Goal: Navigation & Orientation: Find specific page/section

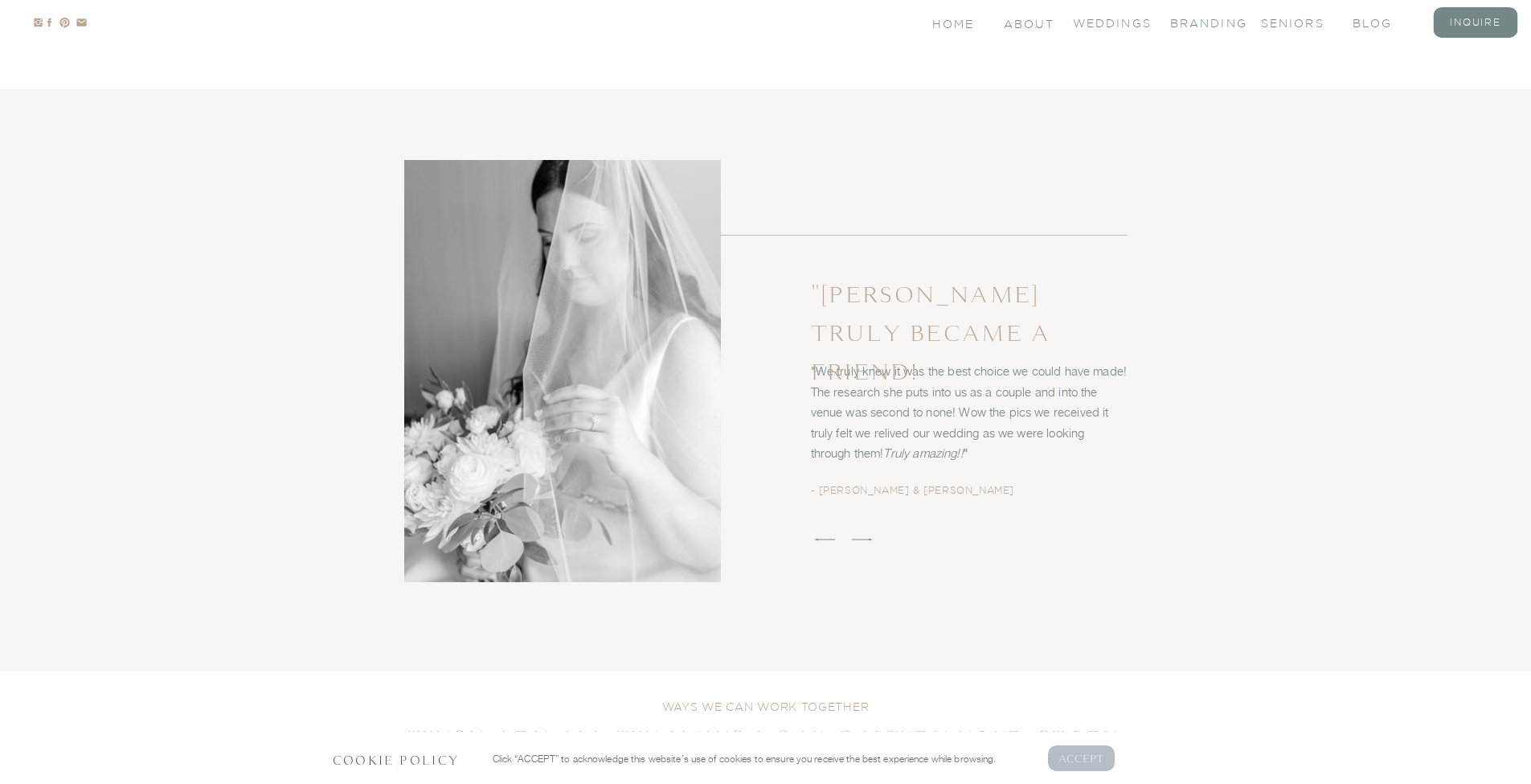
scroll to position [2771, 0]
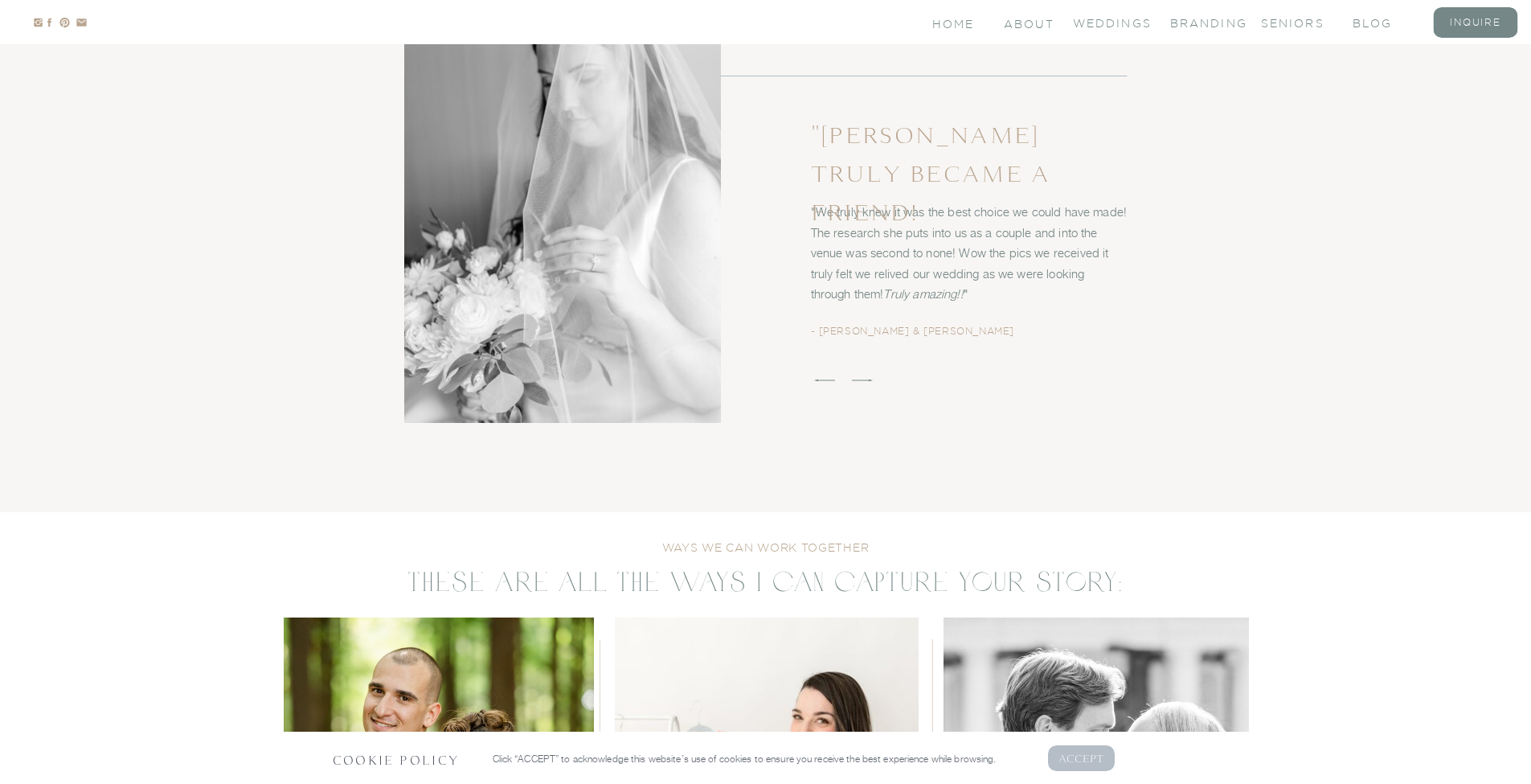
click at [1100, 761] on p "AcCEPT" at bounding box center [1082, 758] width 47 height 15
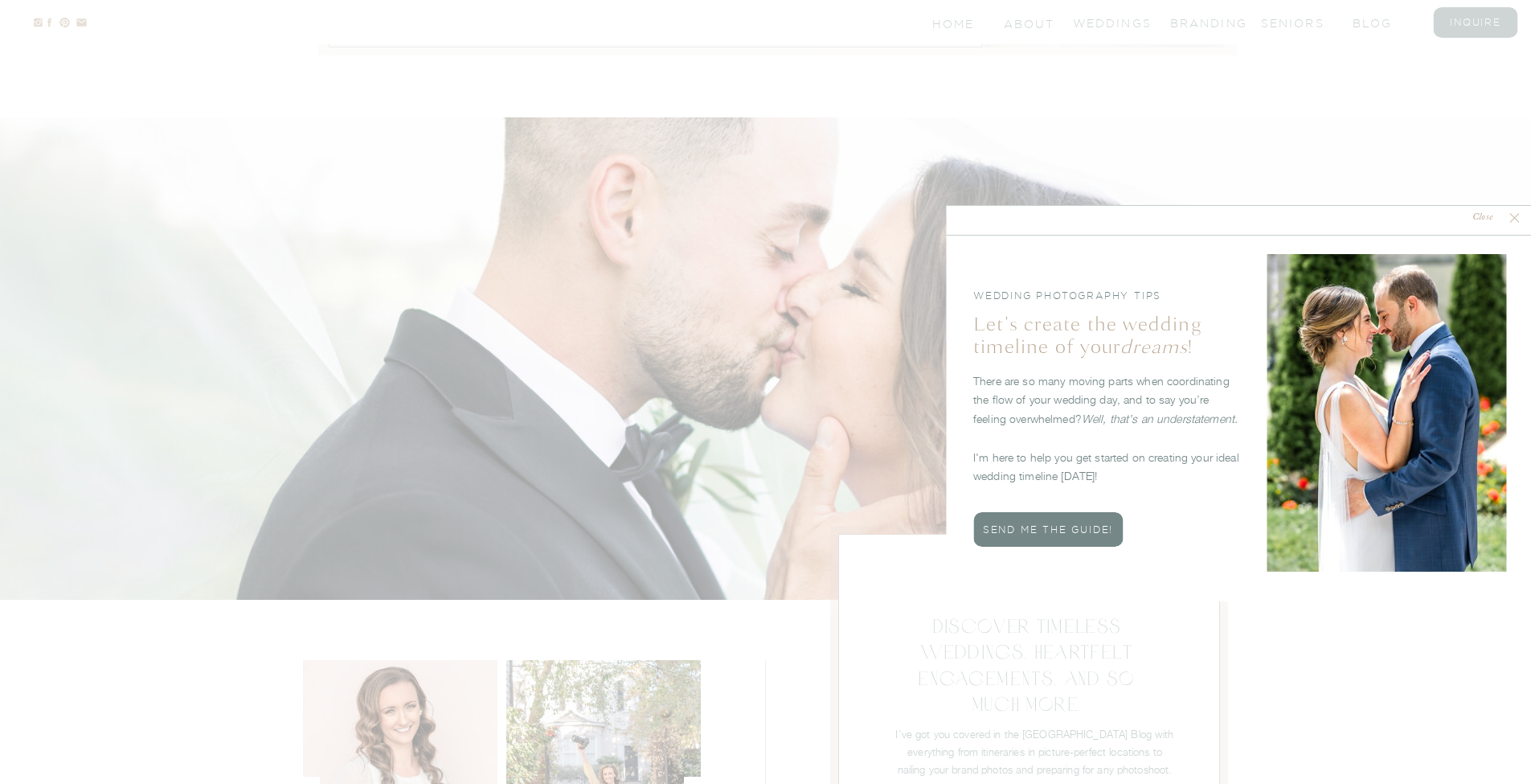
scroll to position [4076, 0]
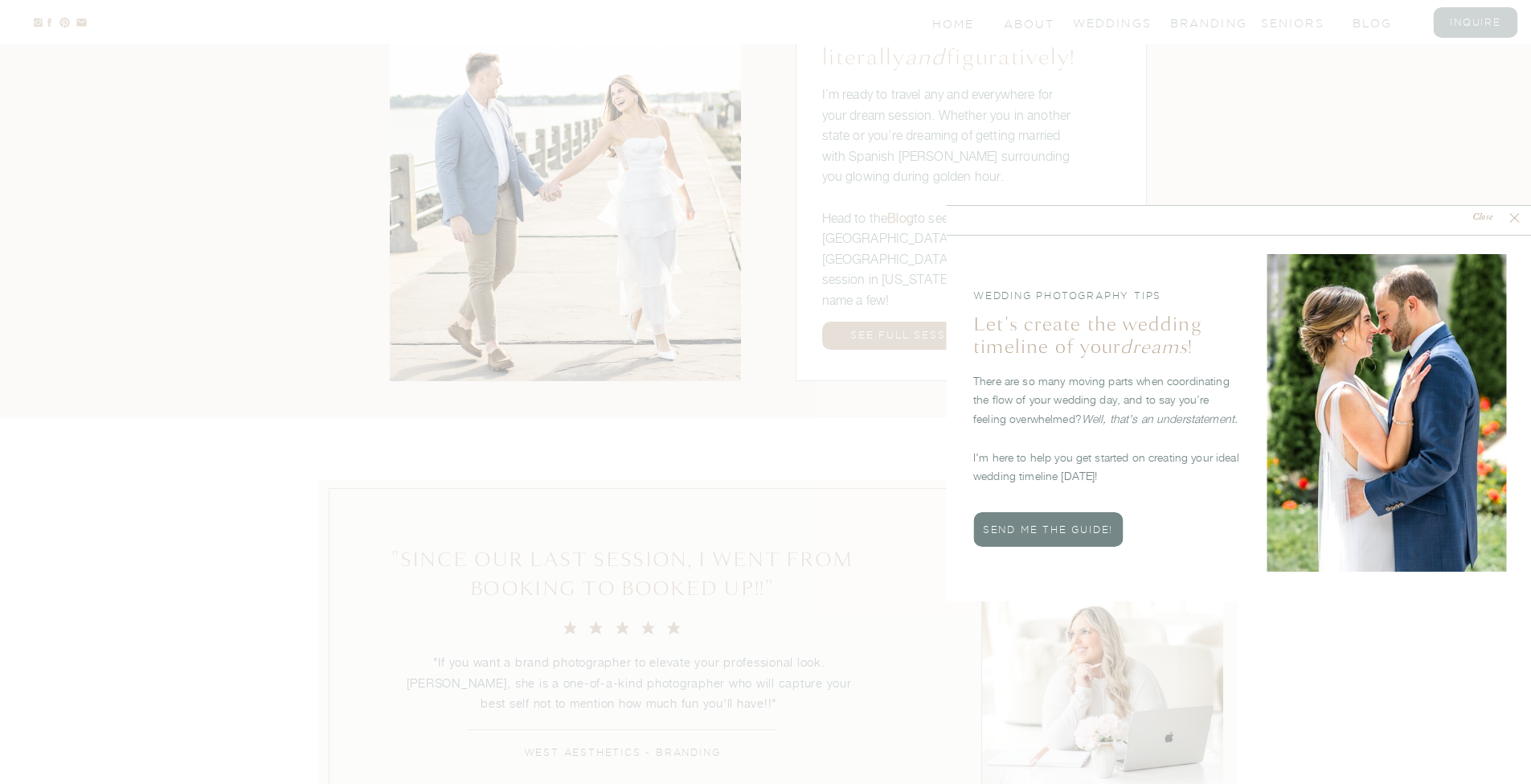
click at [1523, 218] on div at bounding box center [1239, 403] width 585 height 396
click at [1516, 218] on icon at bounding box center [1514, 217] width 16 height 16
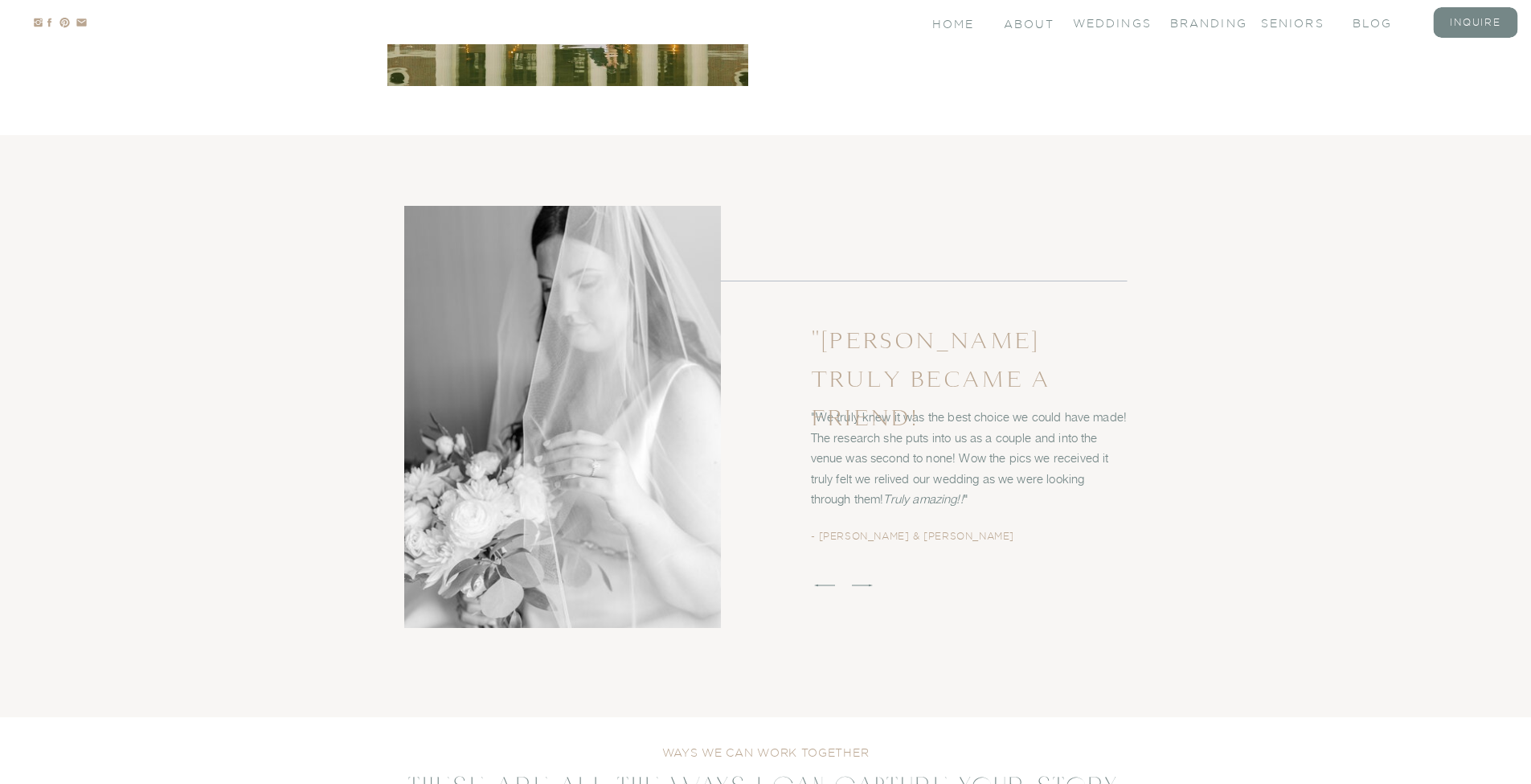
scroll to position [2569, 0]
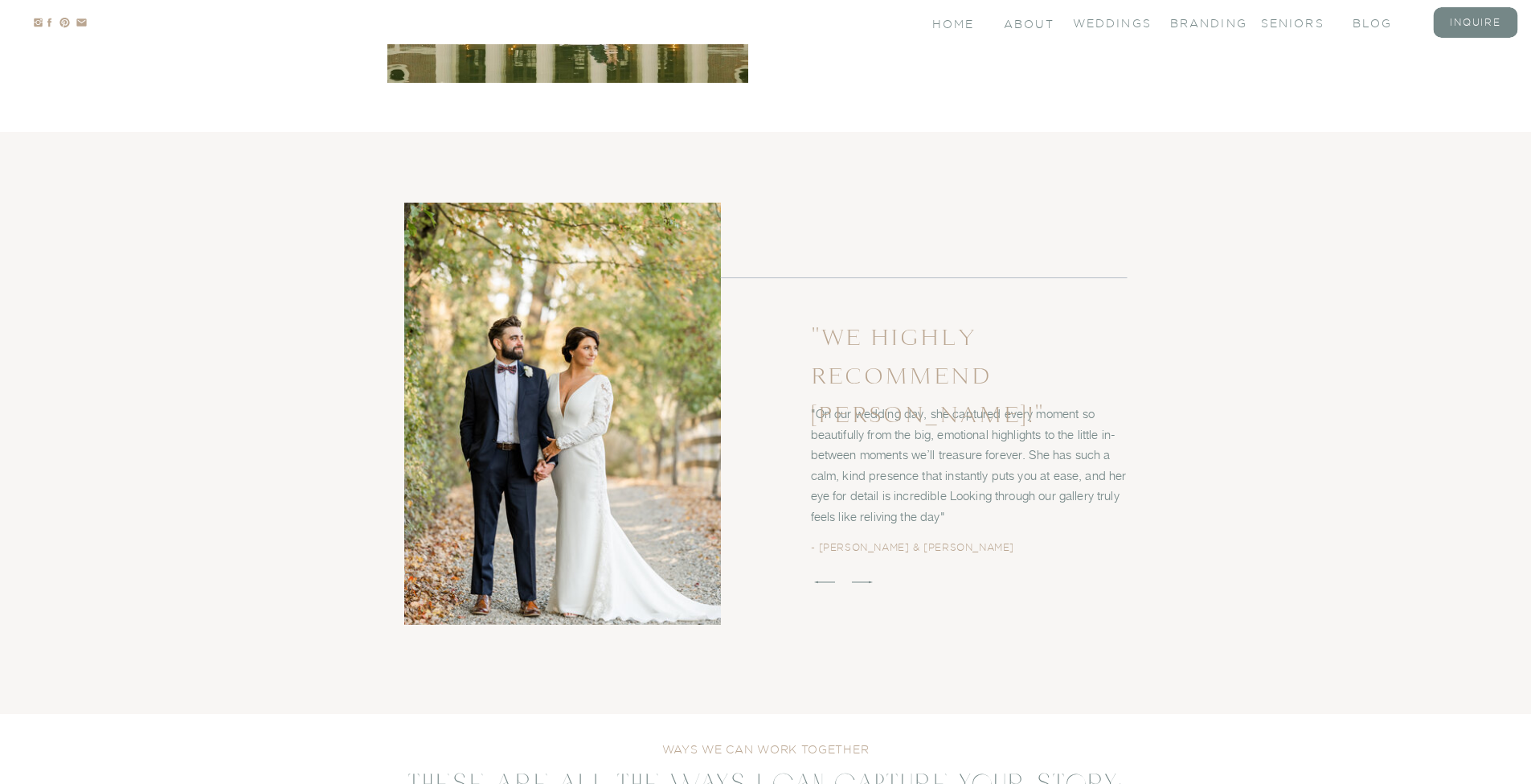
click at [873, 581] on icon at bounding box center [862, 581] width 27 height 27
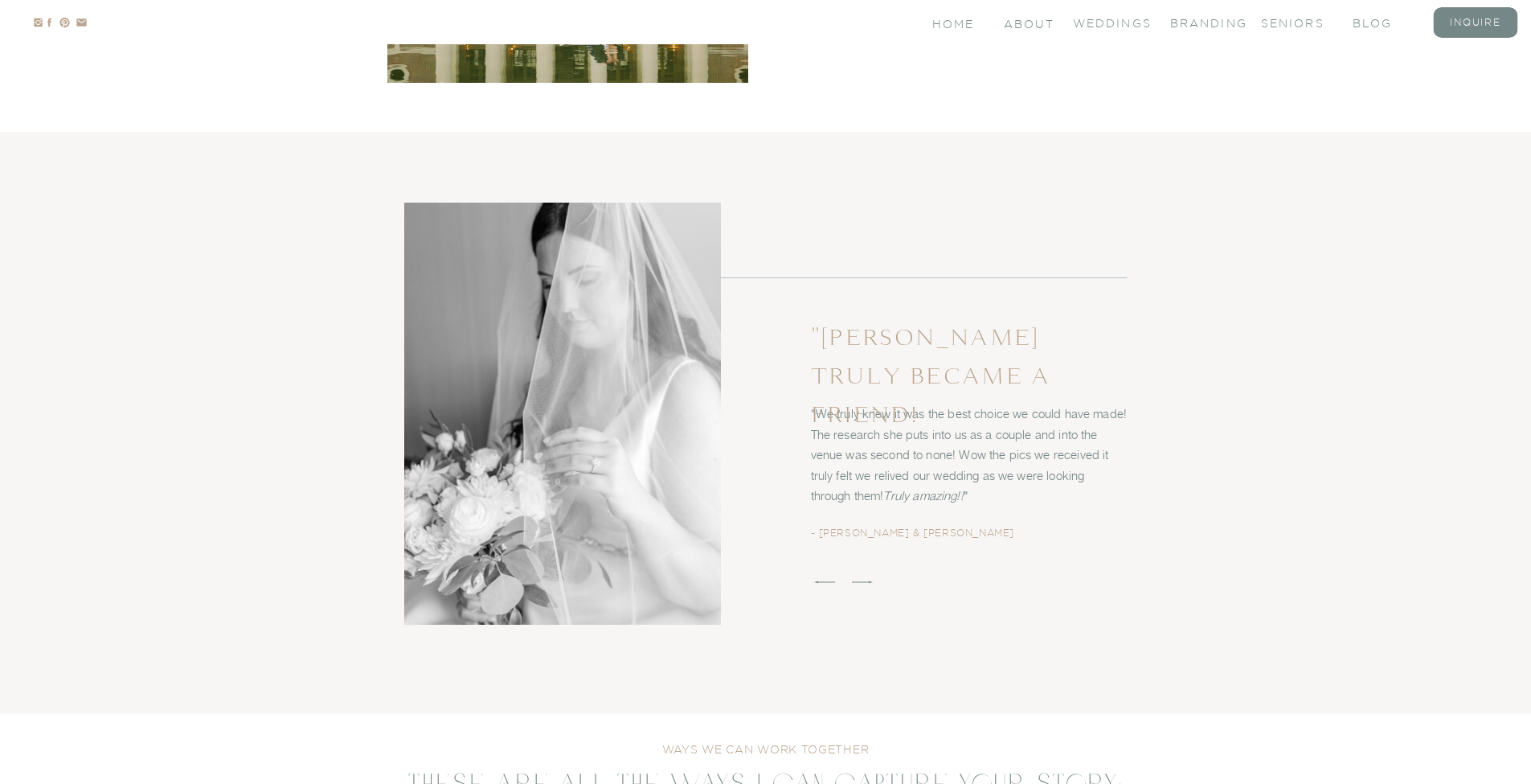
click at [873, 581] on icon at bounding box center [862, 581] width 27 height 27
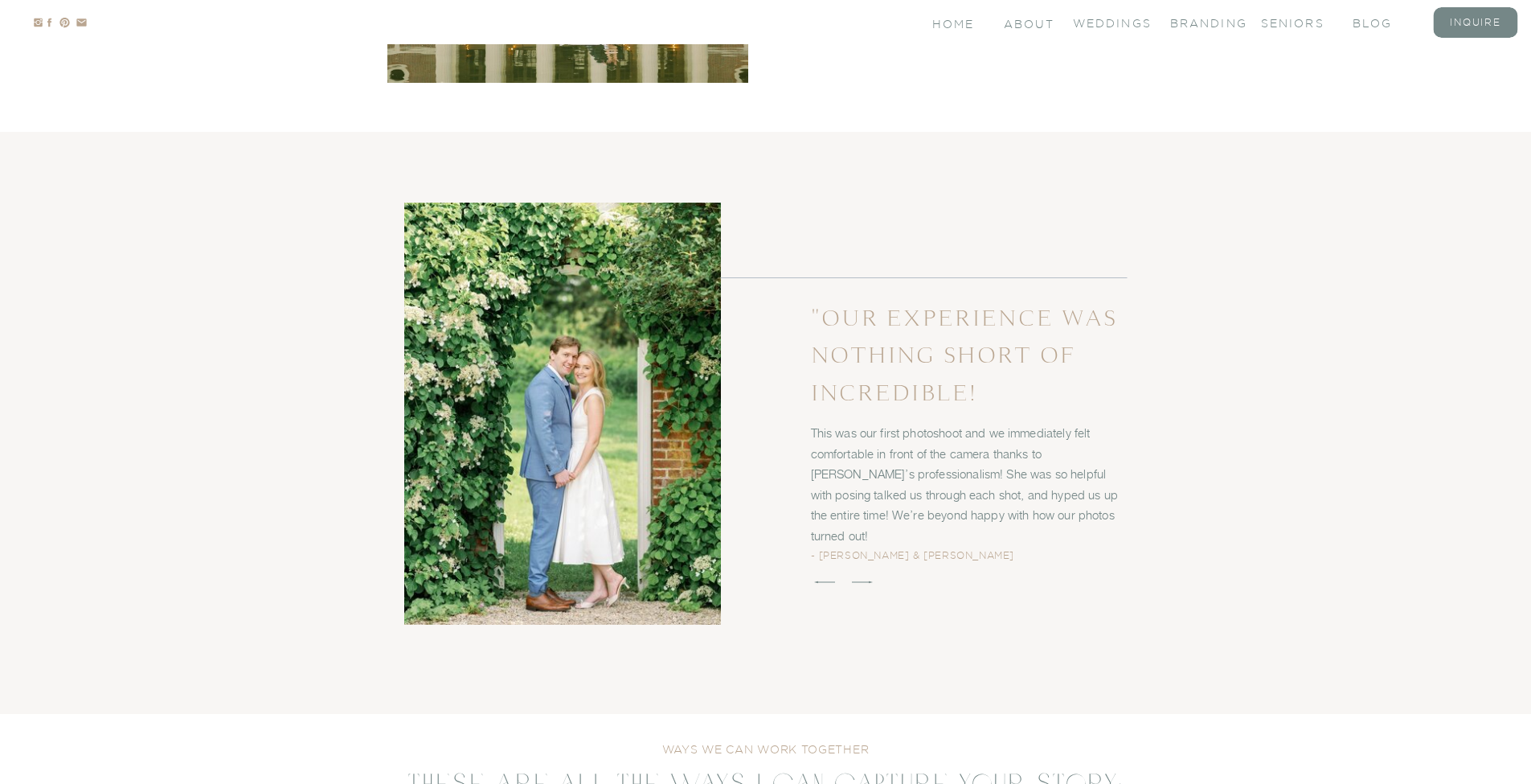
click at [873, 581] on icon at bounding box center [862, 581] width 27 height 27
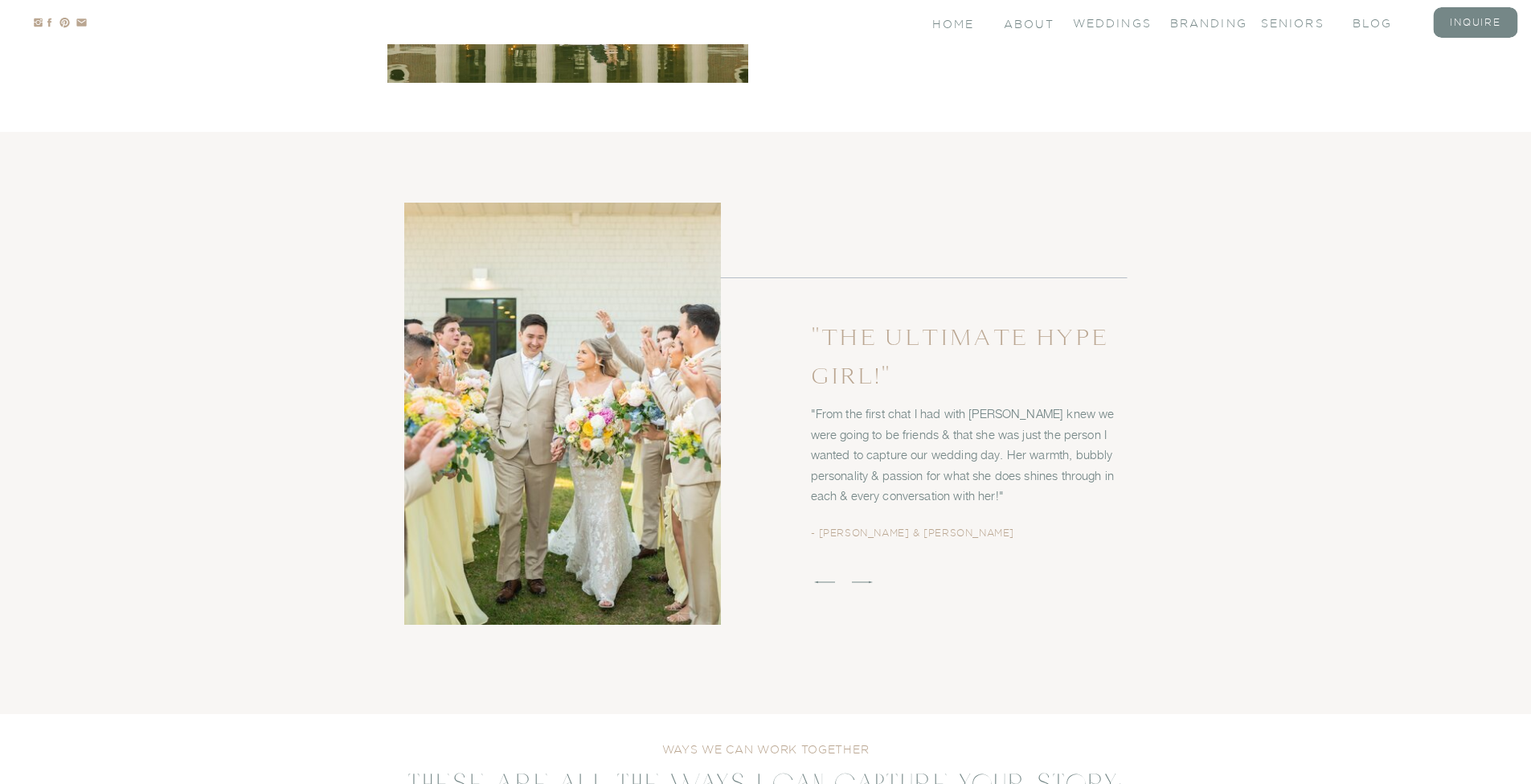
click at [866, 581] on icon at bounding box center [862, 581] width 27 height 27
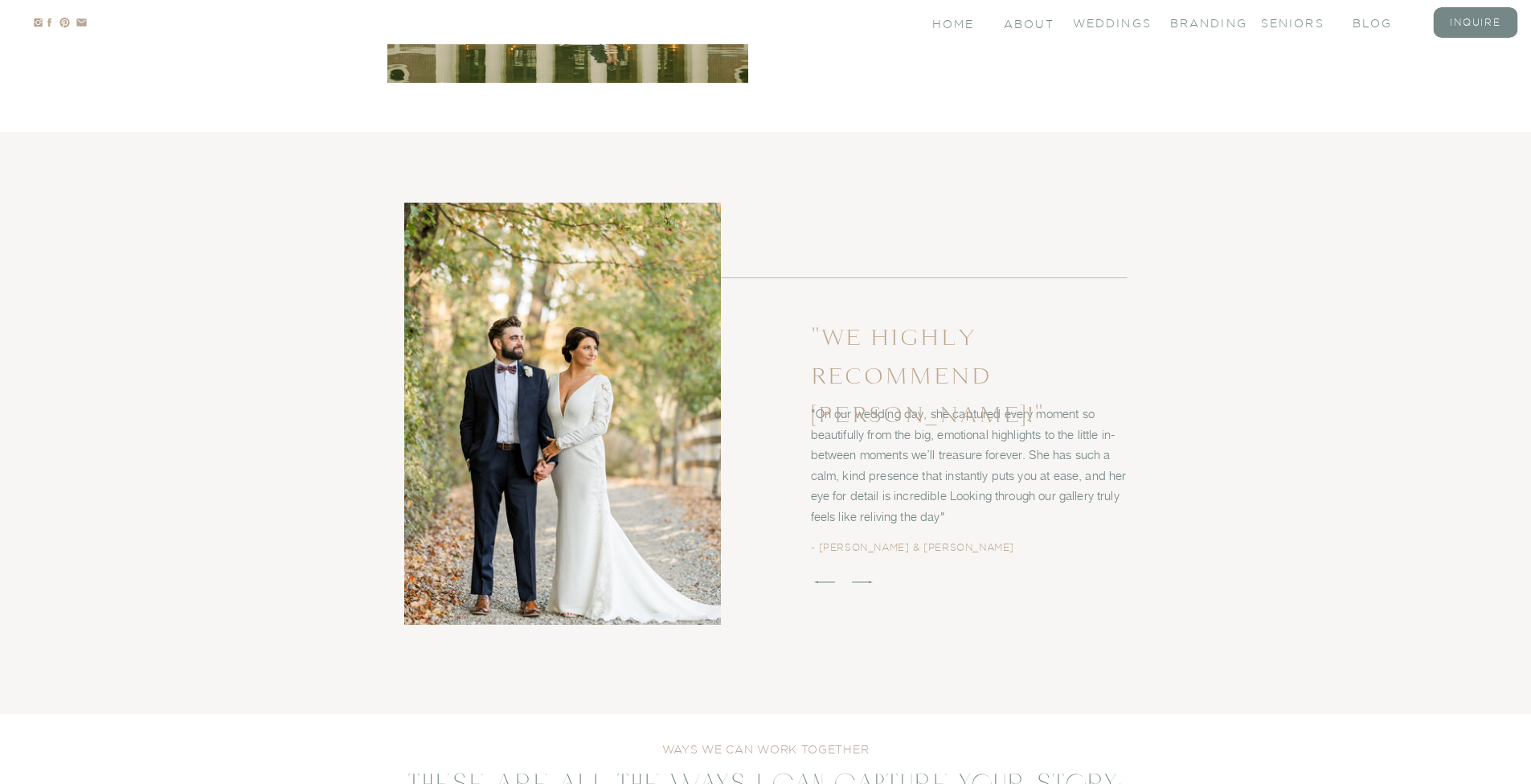
click at [866, 581] on icon at bounding box center [862, 581] width 27 height 27
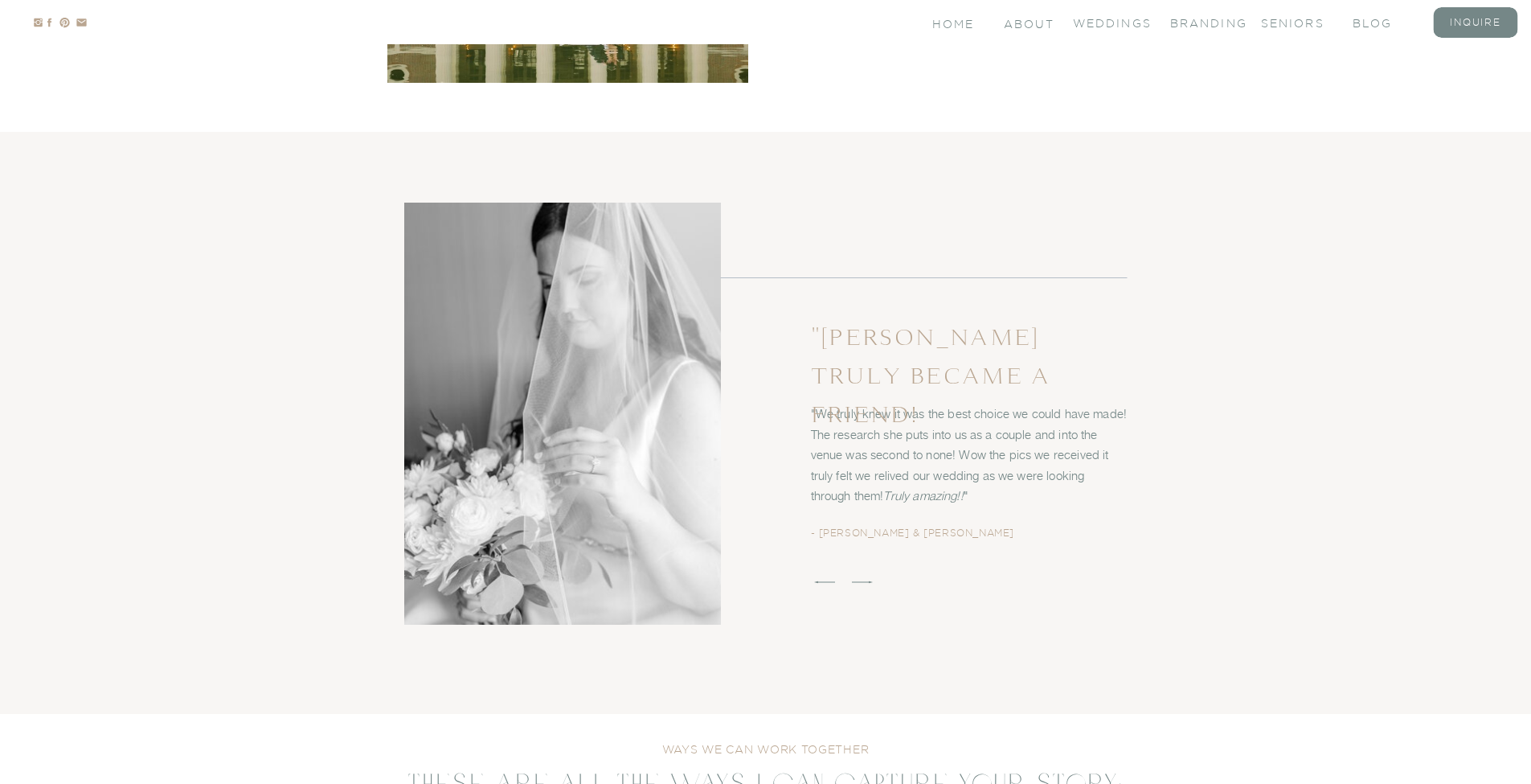
click at [866, 581] on icon at bounding box center [862, 581] width 27 height 27
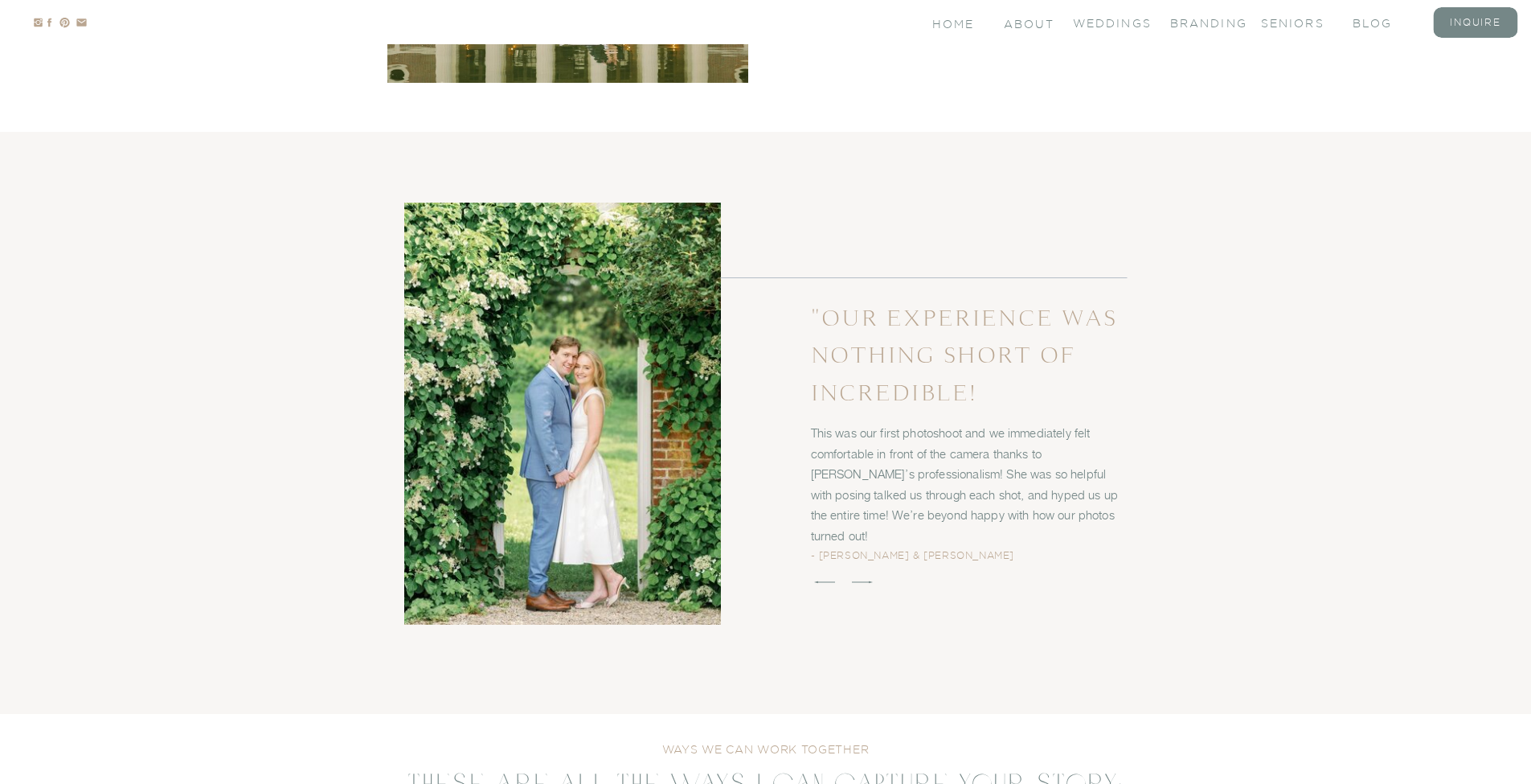
click at [859, 575] on icon at bounding box center [862, 581] width 27 height 27
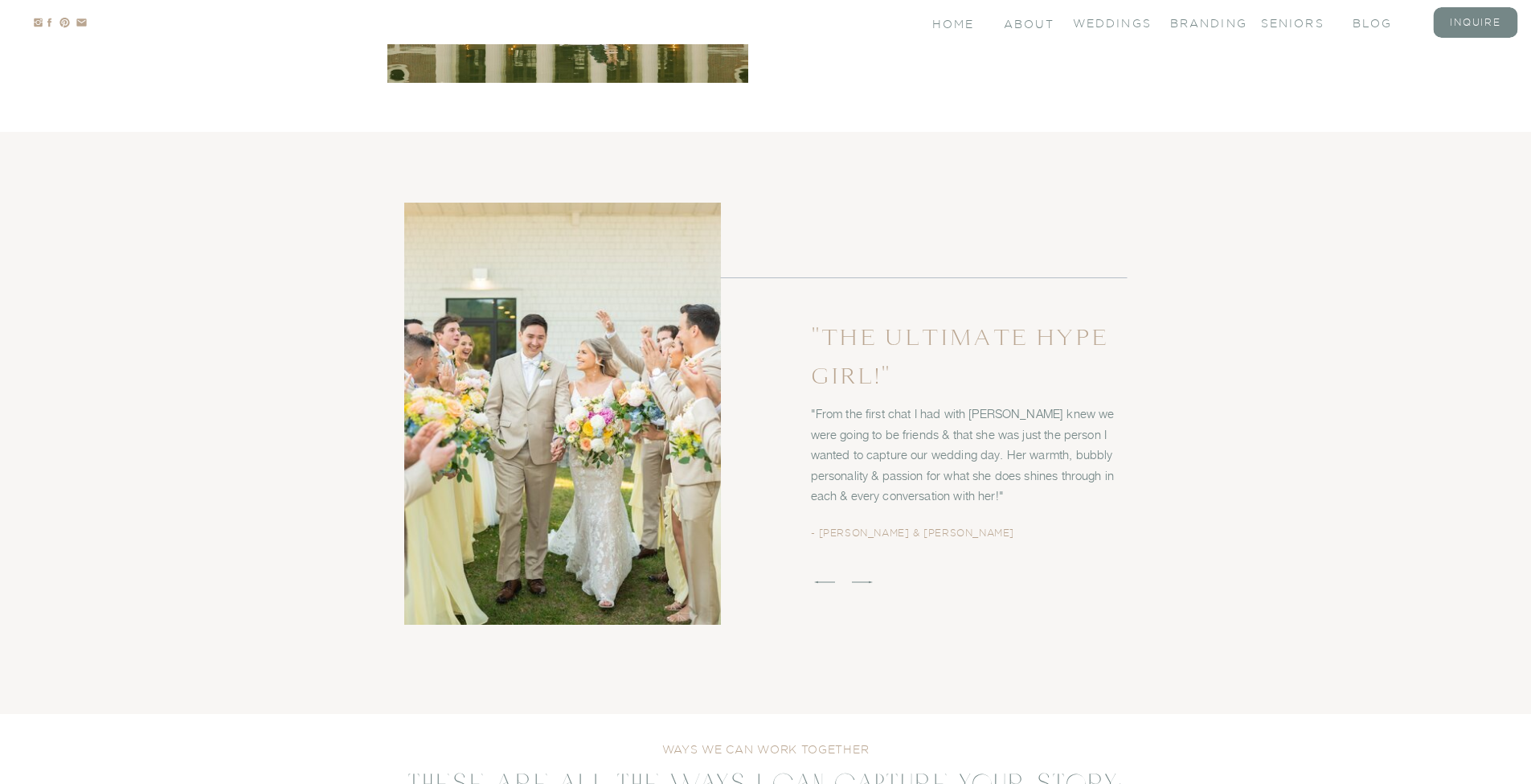
click at [859, 575] on icon at bounding box center [862, 581] width 27 height 27
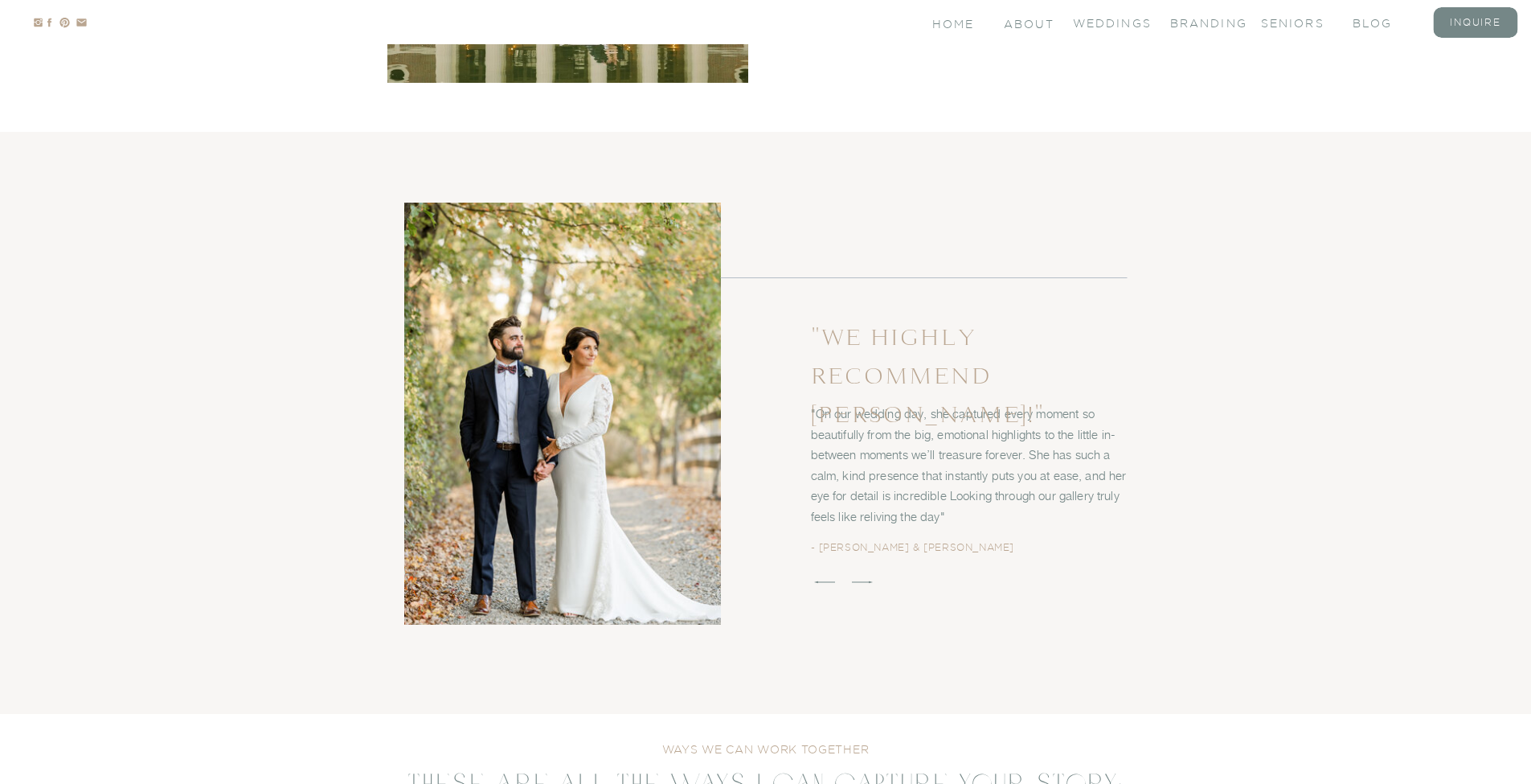
click at [825, 582] on polygon at bounding box center [824, 582] width 21 height 3
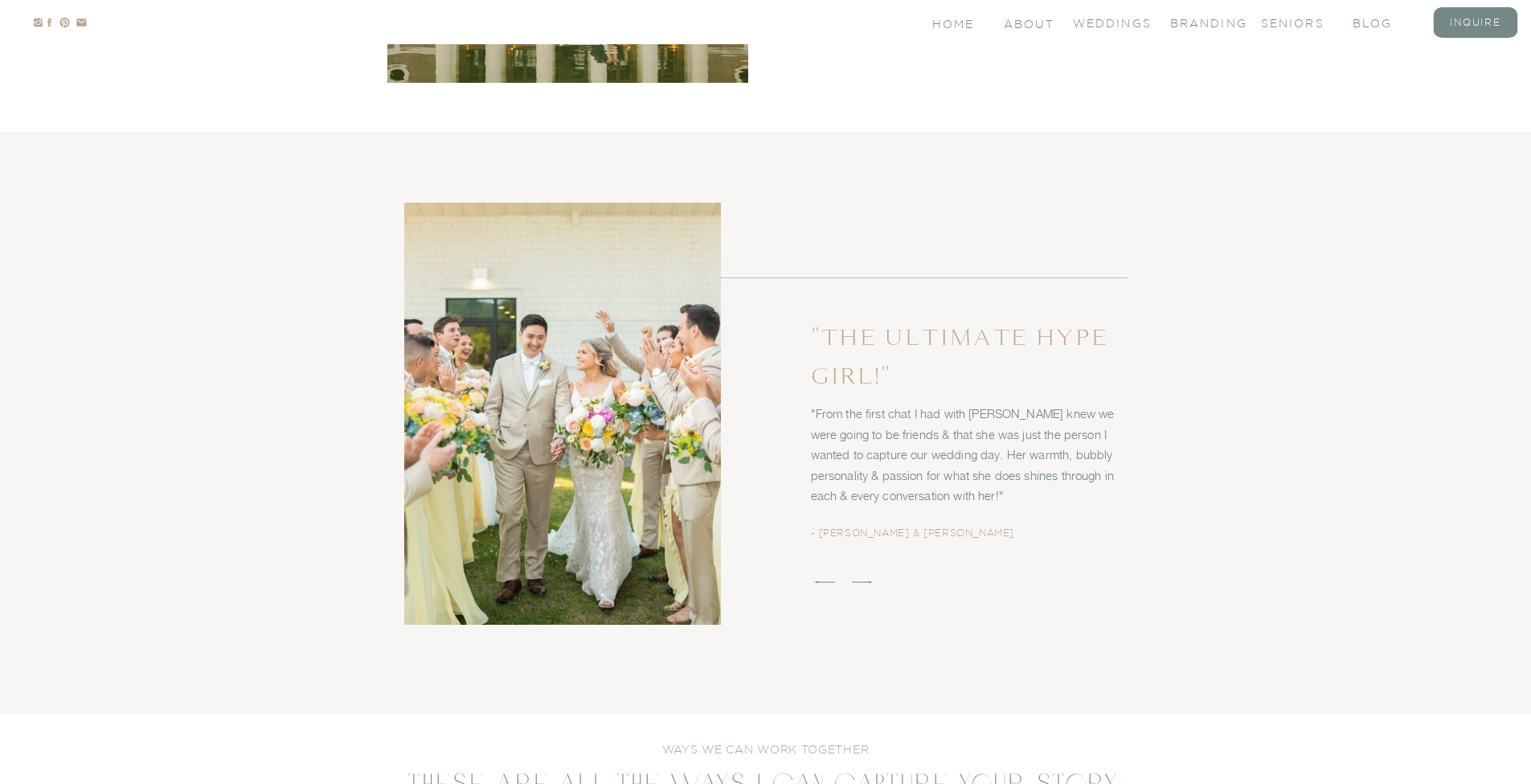
click at [827, 581] on icon at bounding box center [825, 581] width 27 height 27
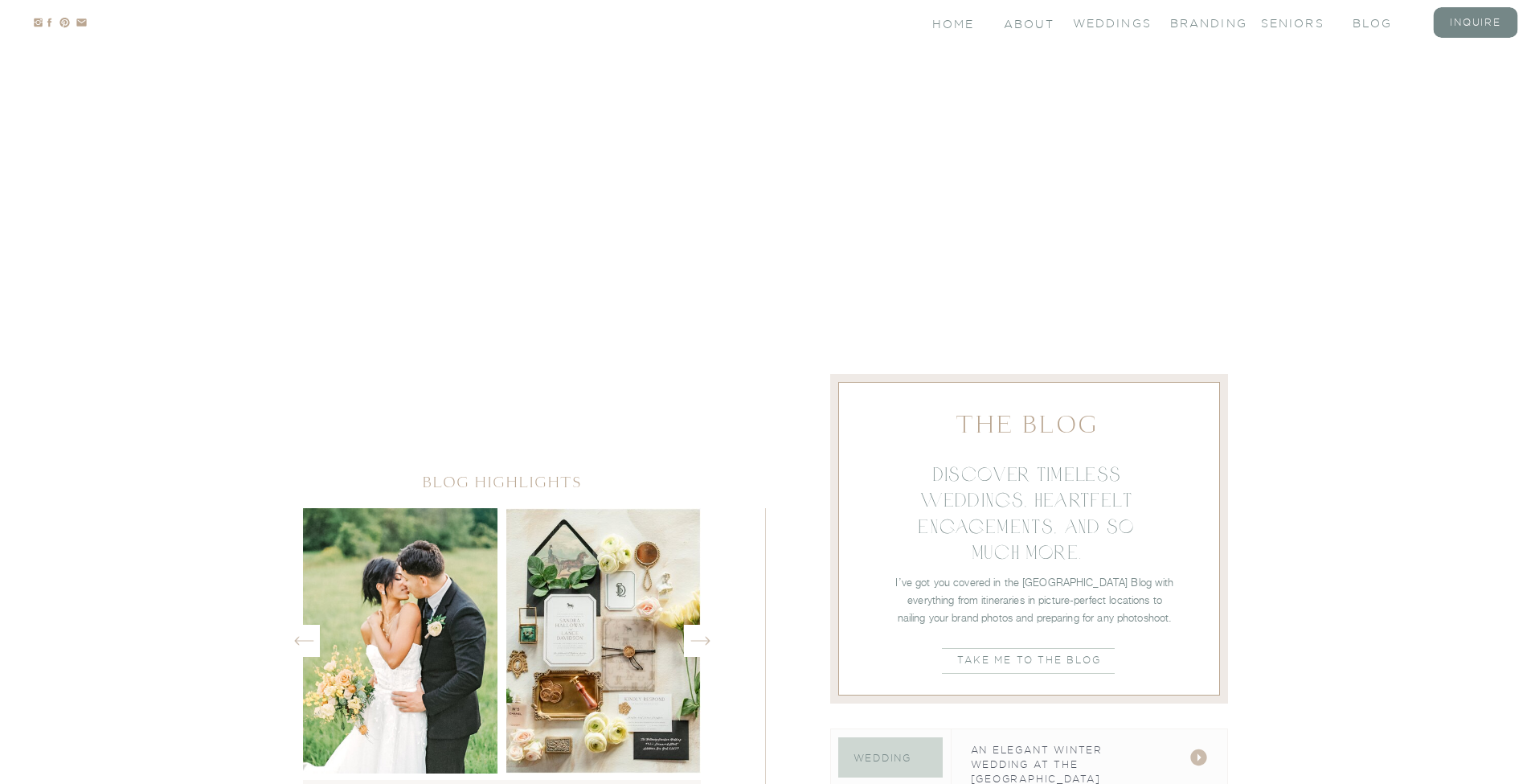
scroll to position [4186, 0]
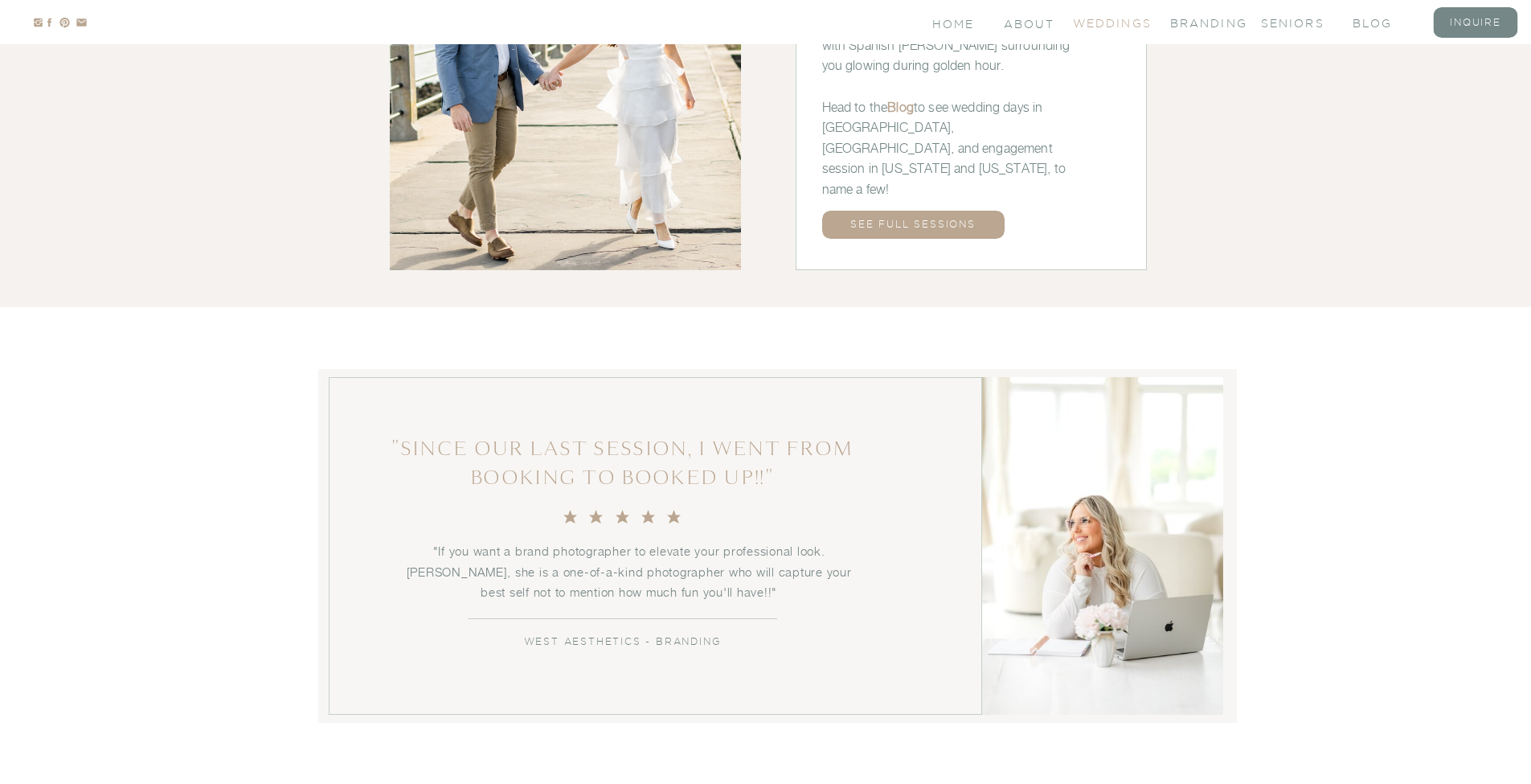
click at [1104, 22] on nav "Weddings" at bounding box center [1105, 22] width 64 height 14
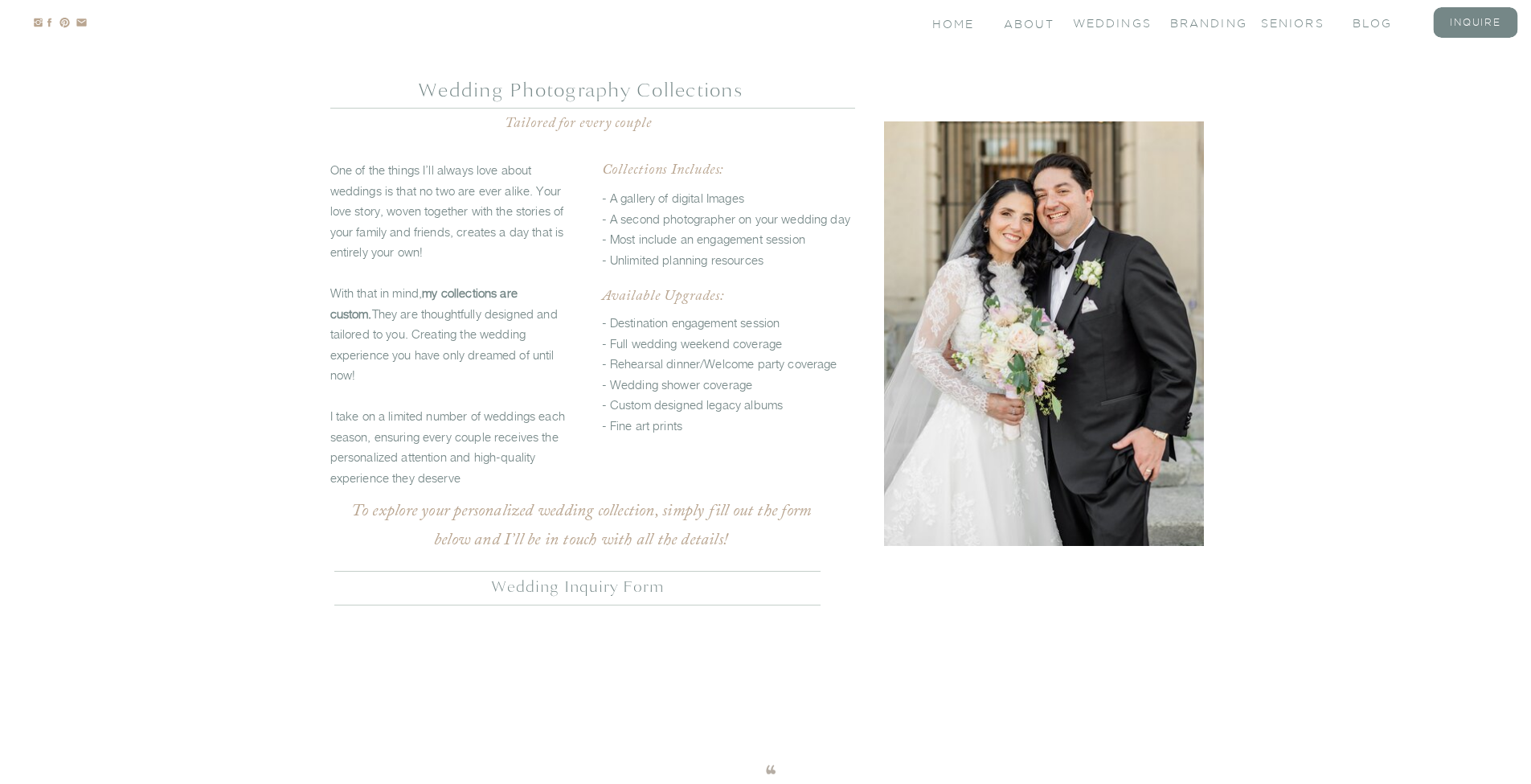
scroll to position [4020, 0]
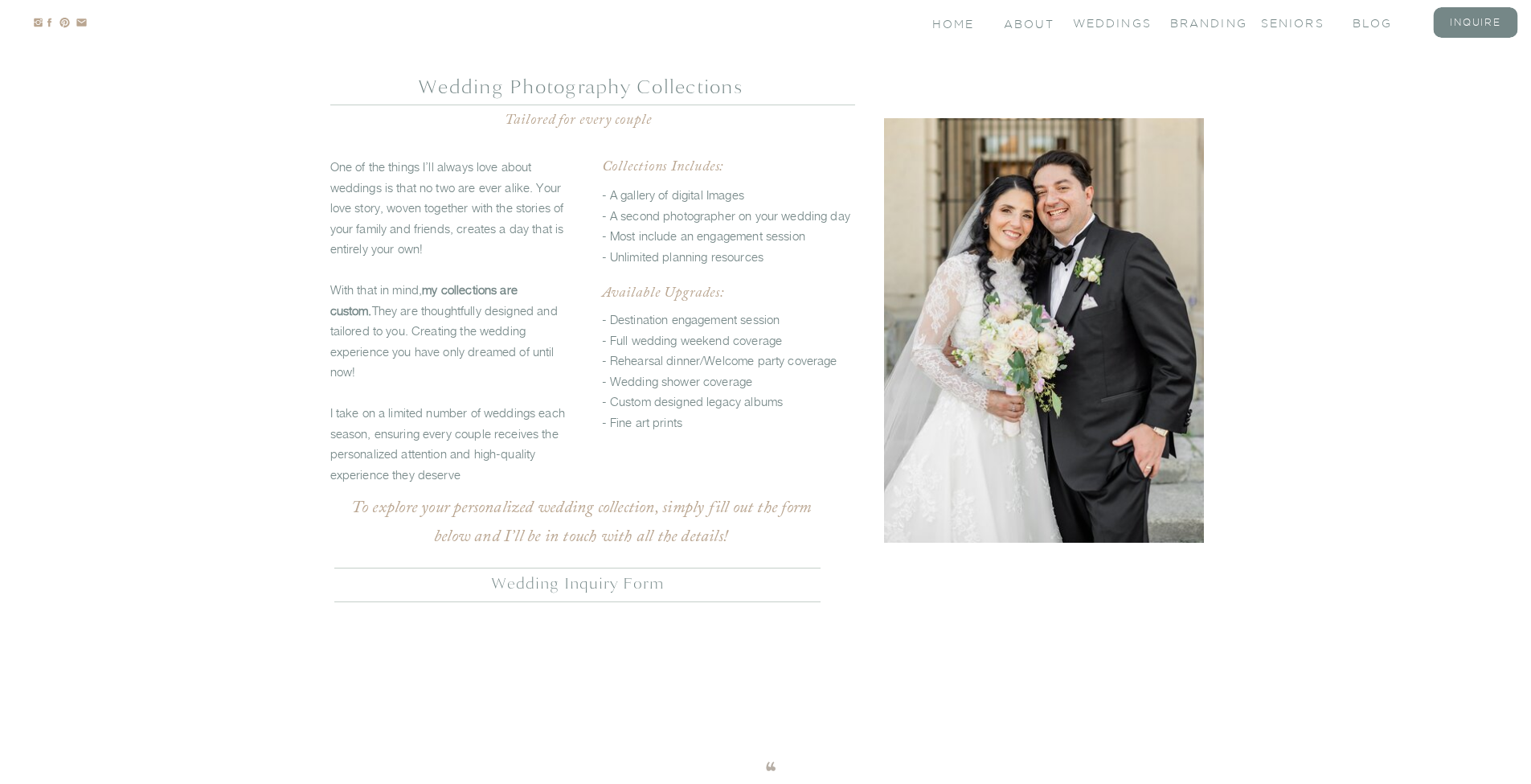
drag, startPoint x: 427, startPoint y: 288, endPoint x: 574, endPoint y: 286, distance: 147.0
click at [518, 286] on b "my collections are custom." at bounding box center [424, 300] width 187 height 36
click at [548, 332] on p "One of the things I’ll always love about weddings is that no two are ever alike…" at bounding box center [454, 300] width 248 height 286
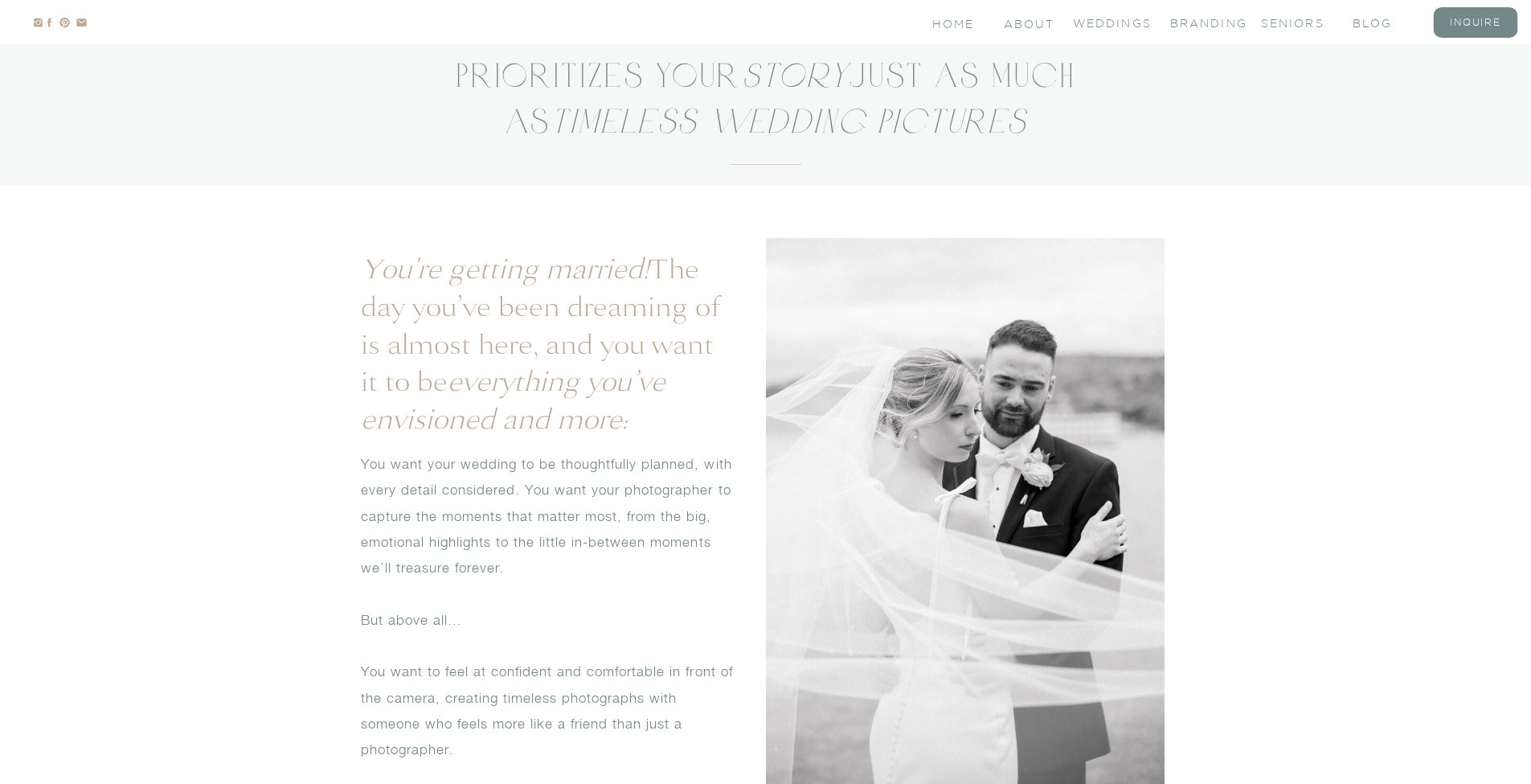
scroll to position [0, 0]
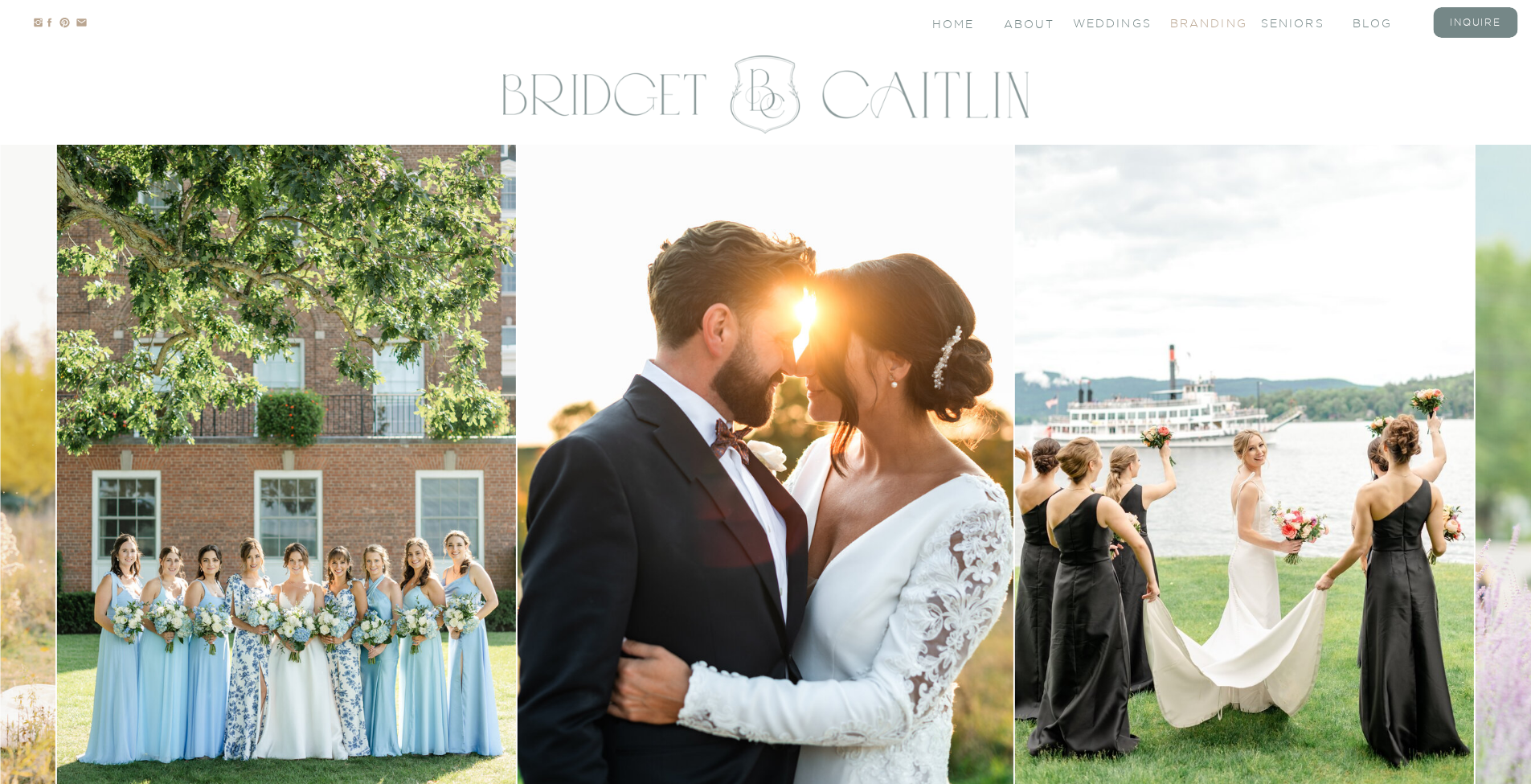
click at [1217, 25] on nav "branding" at bounding box center [1203, 22] width 64 height 14
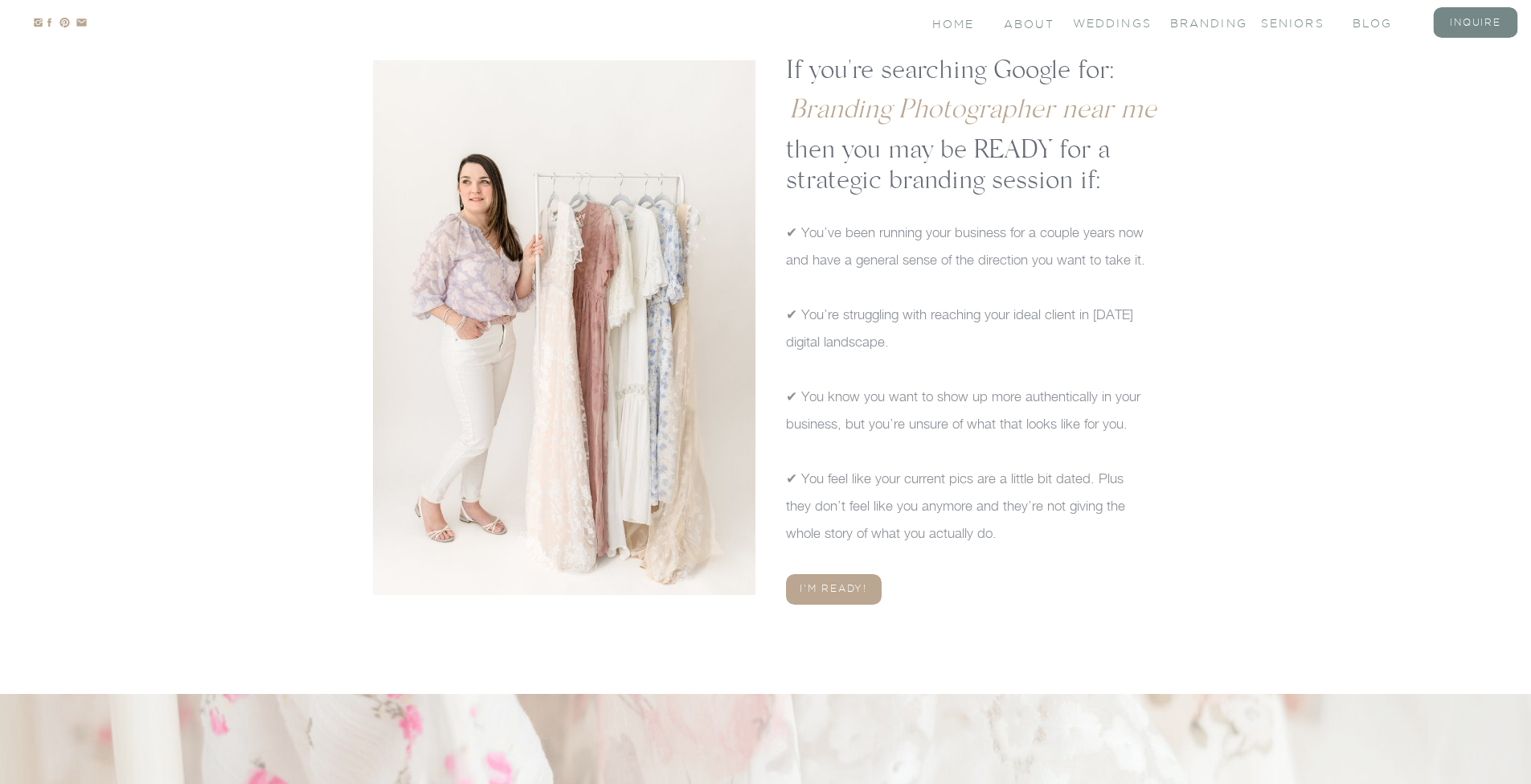
scroll to position [3467, 0]
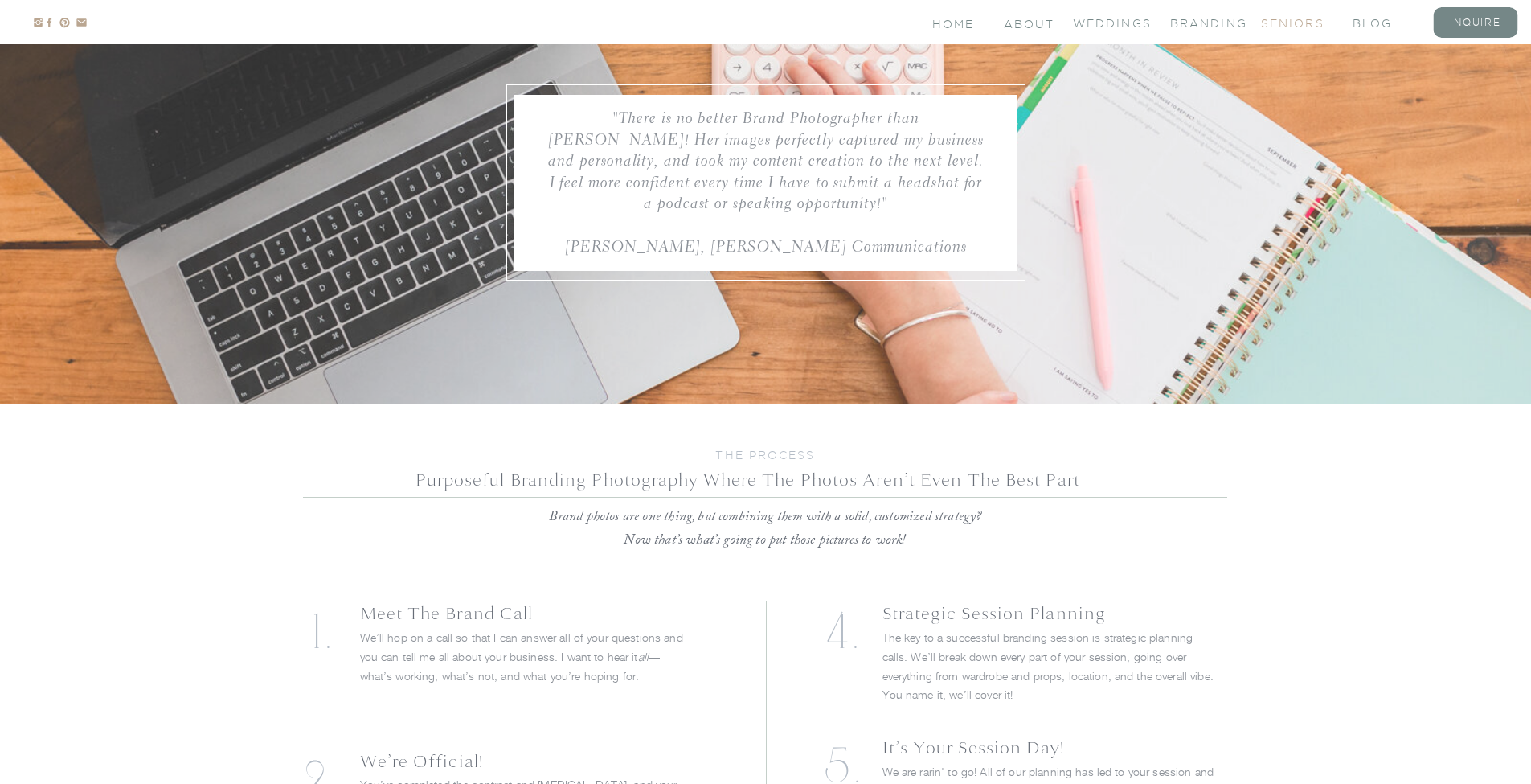
click at [1279, 19] on nav "seniors" at bounding box center [1294, 22] width 64 height 14
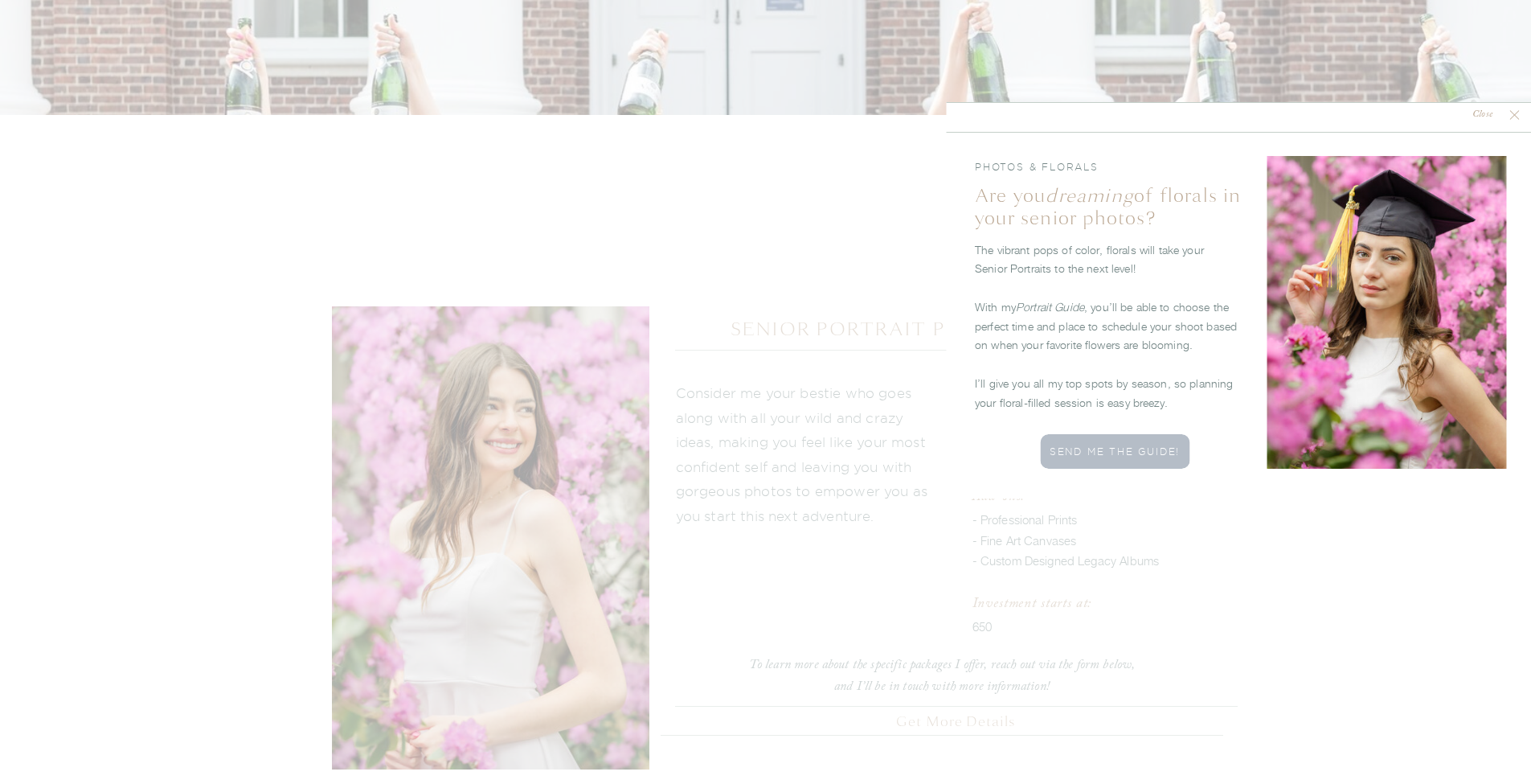
scroll to position [2579, 0]
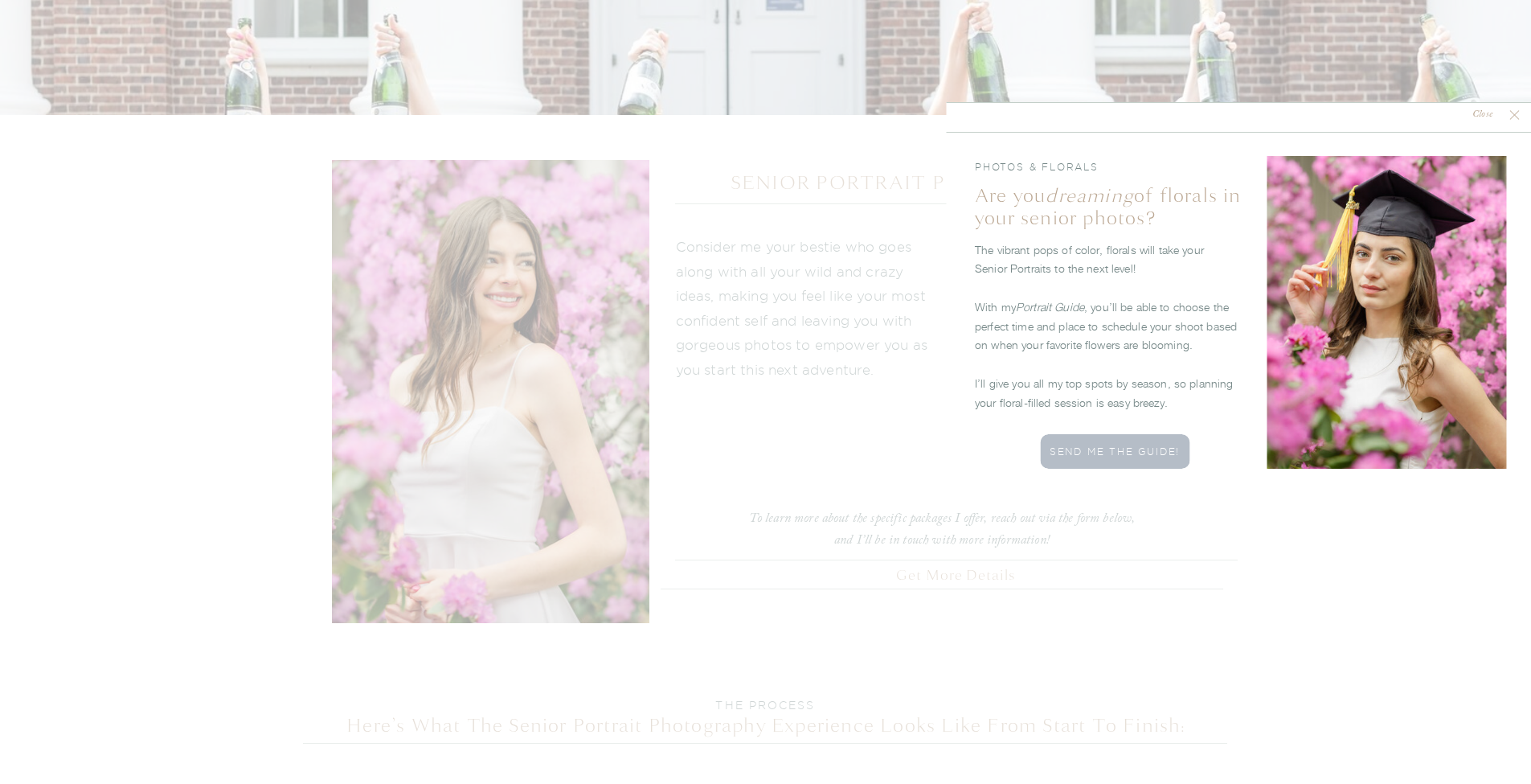
click at [1509, 116] on icon at bounding box center [1514, 114] width 16 height 16
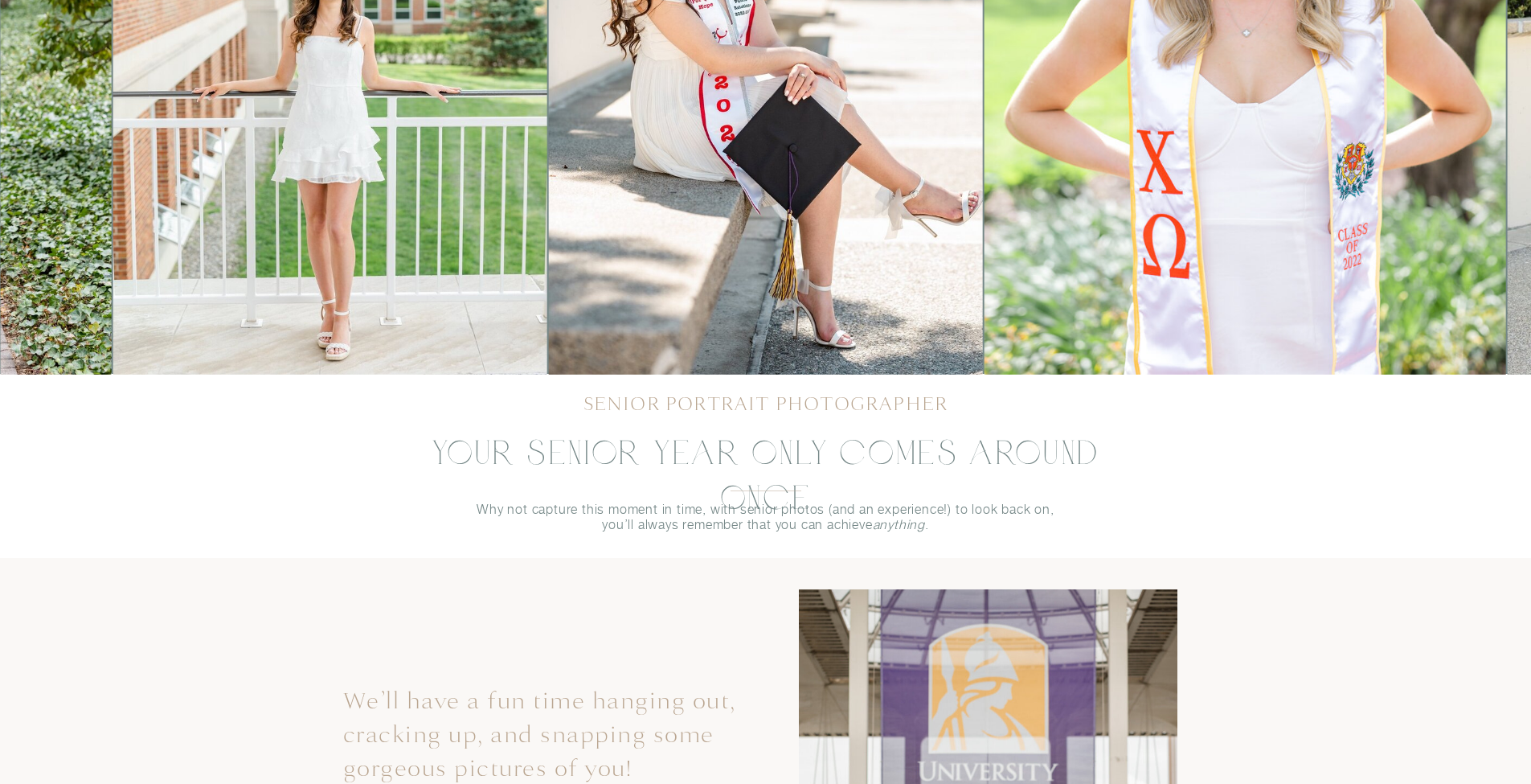
scroll to position [0, 0]
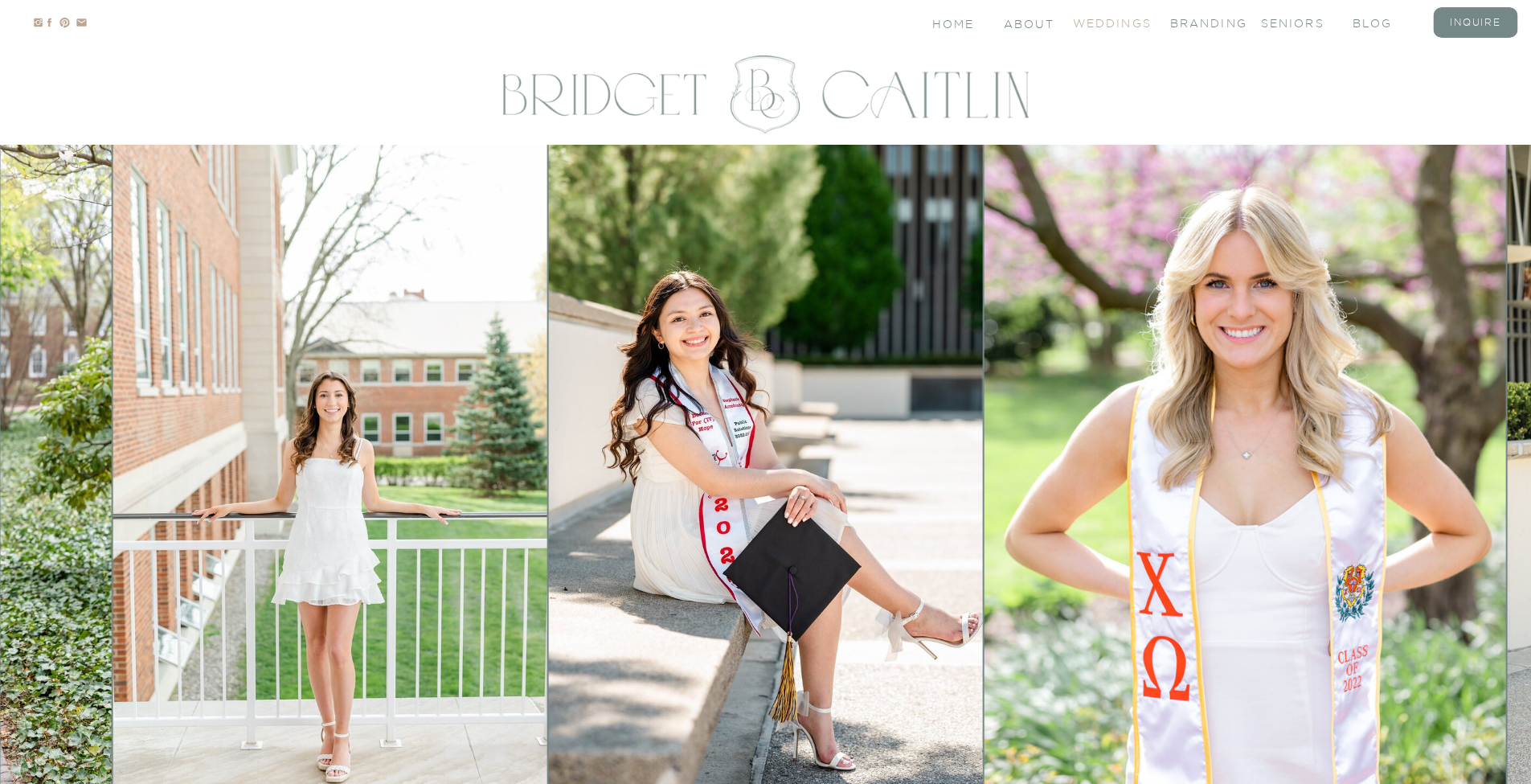
click at [1124, 25] on nav "Weddings" at bounding box center [1105, 22] width 64 height 14
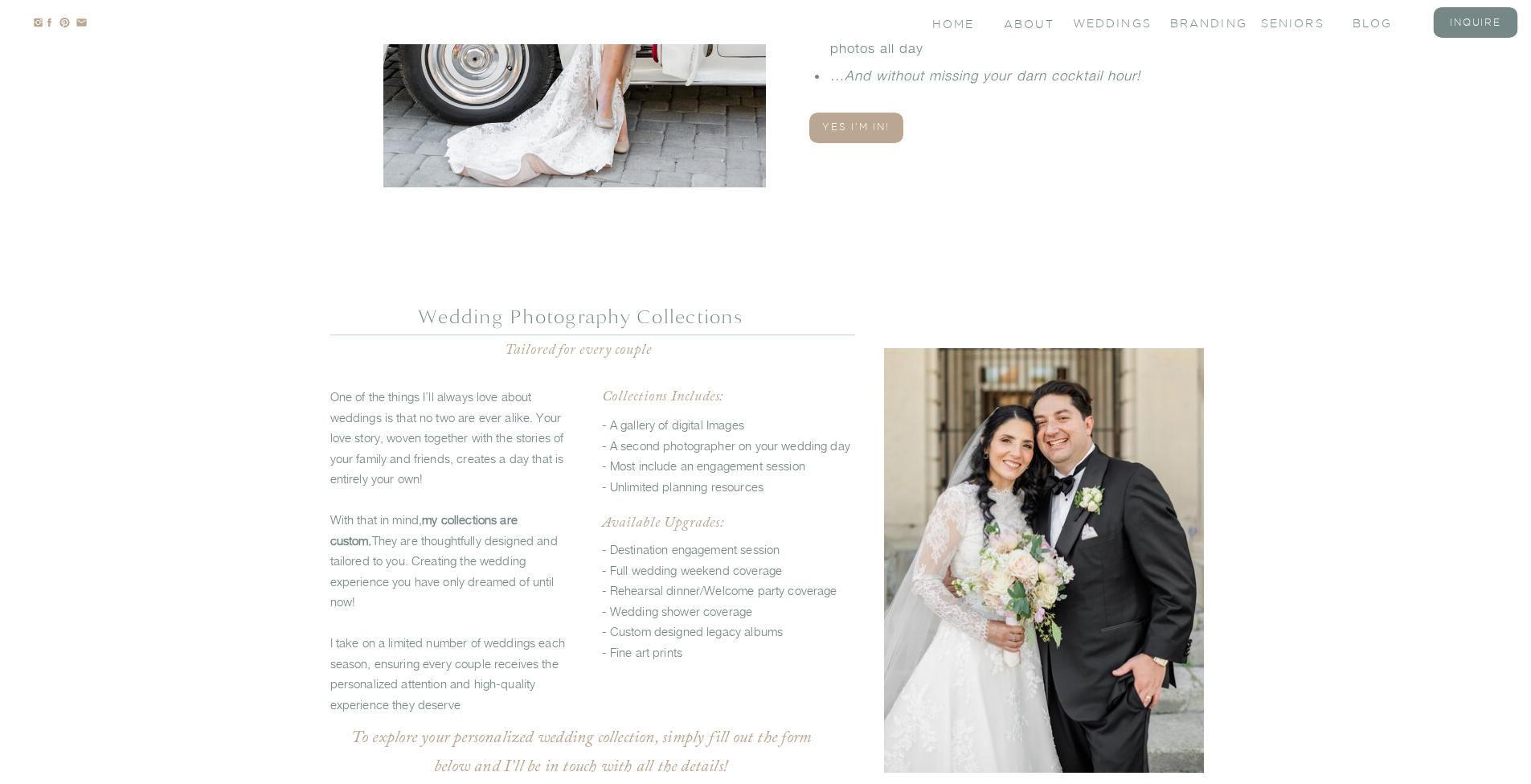
scroll to position [3912, 0]
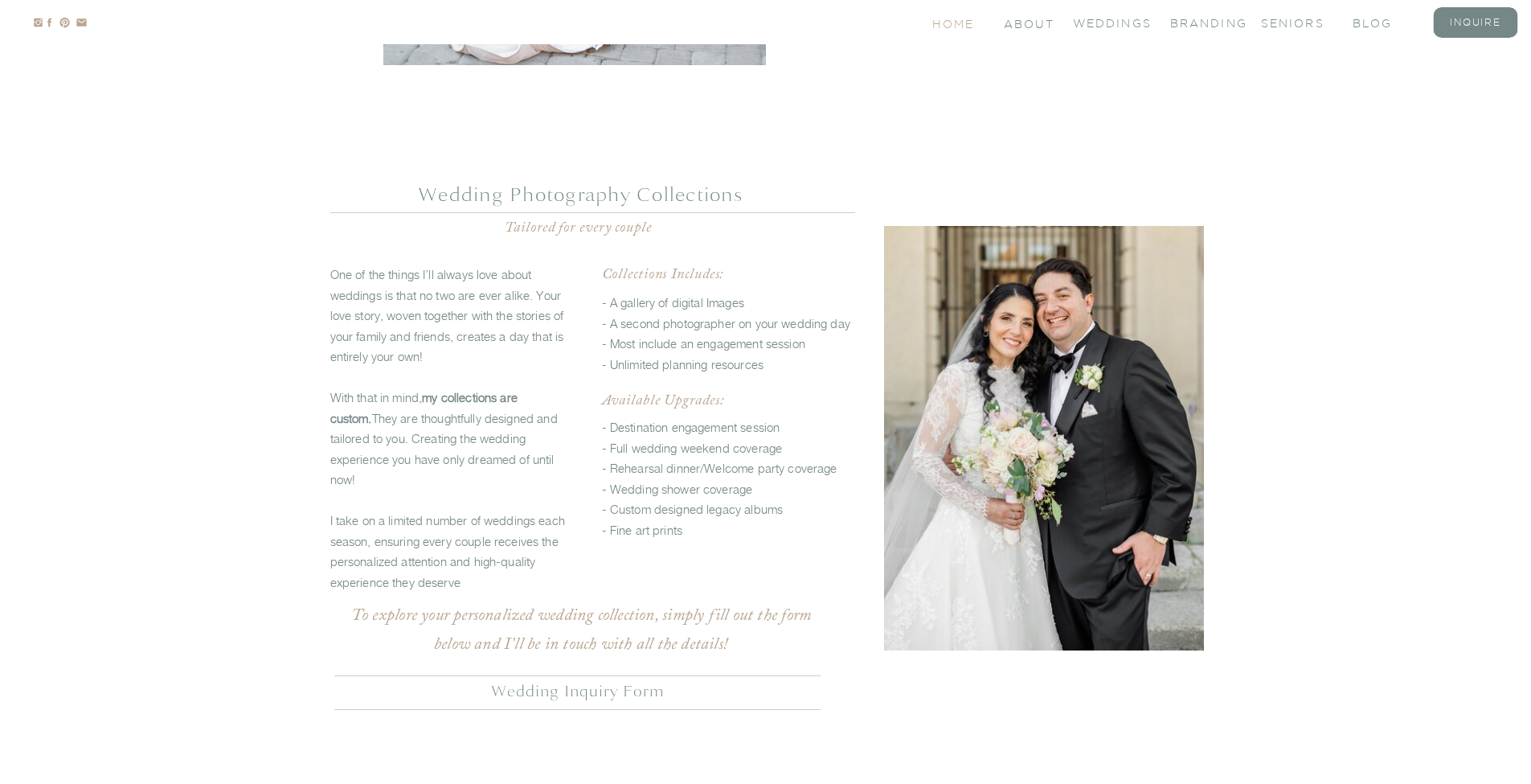
click at [960, 25] on nav "Home" at bounding box center [955, 23] width 44 height 14
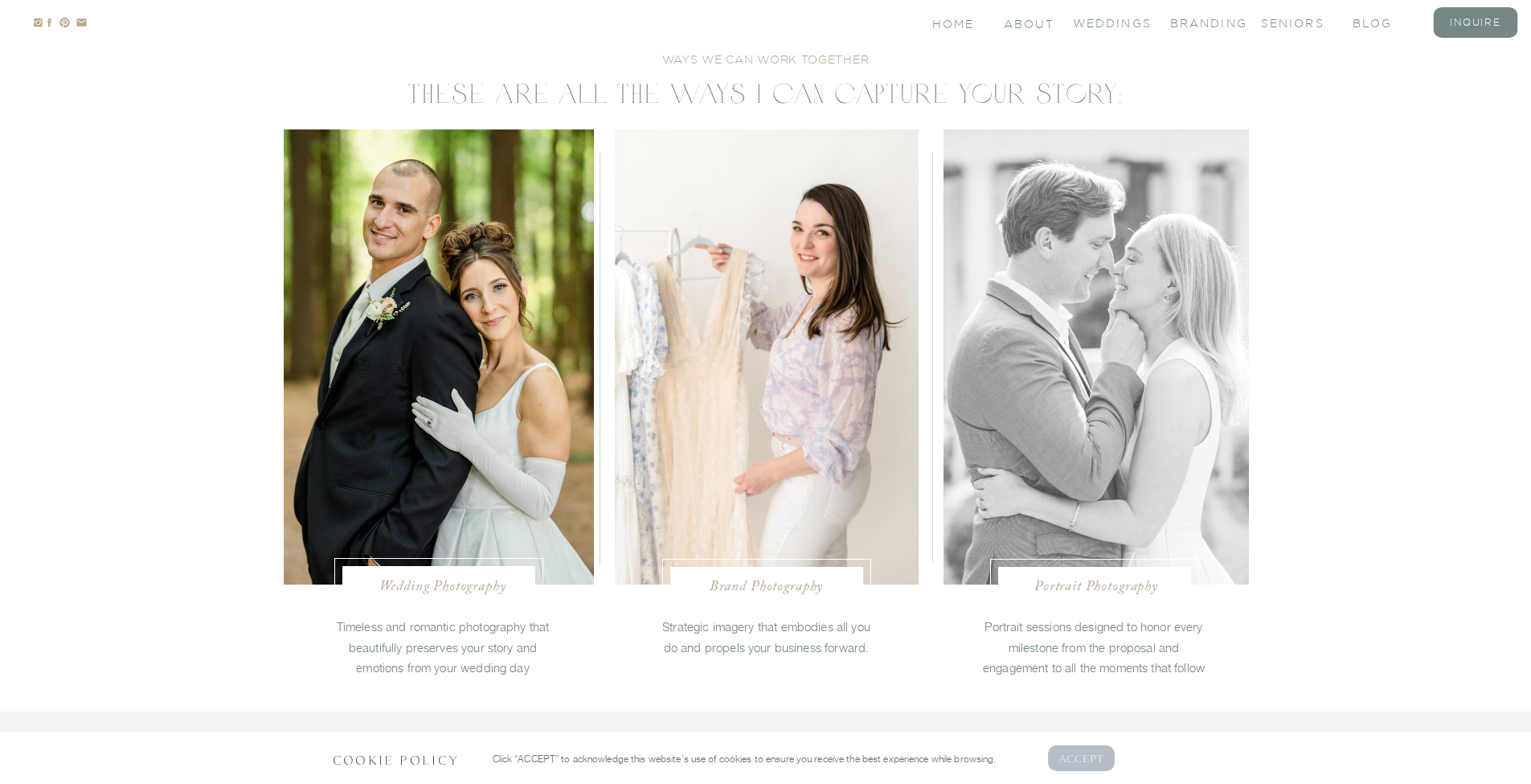
scroll to position [3230, 0]
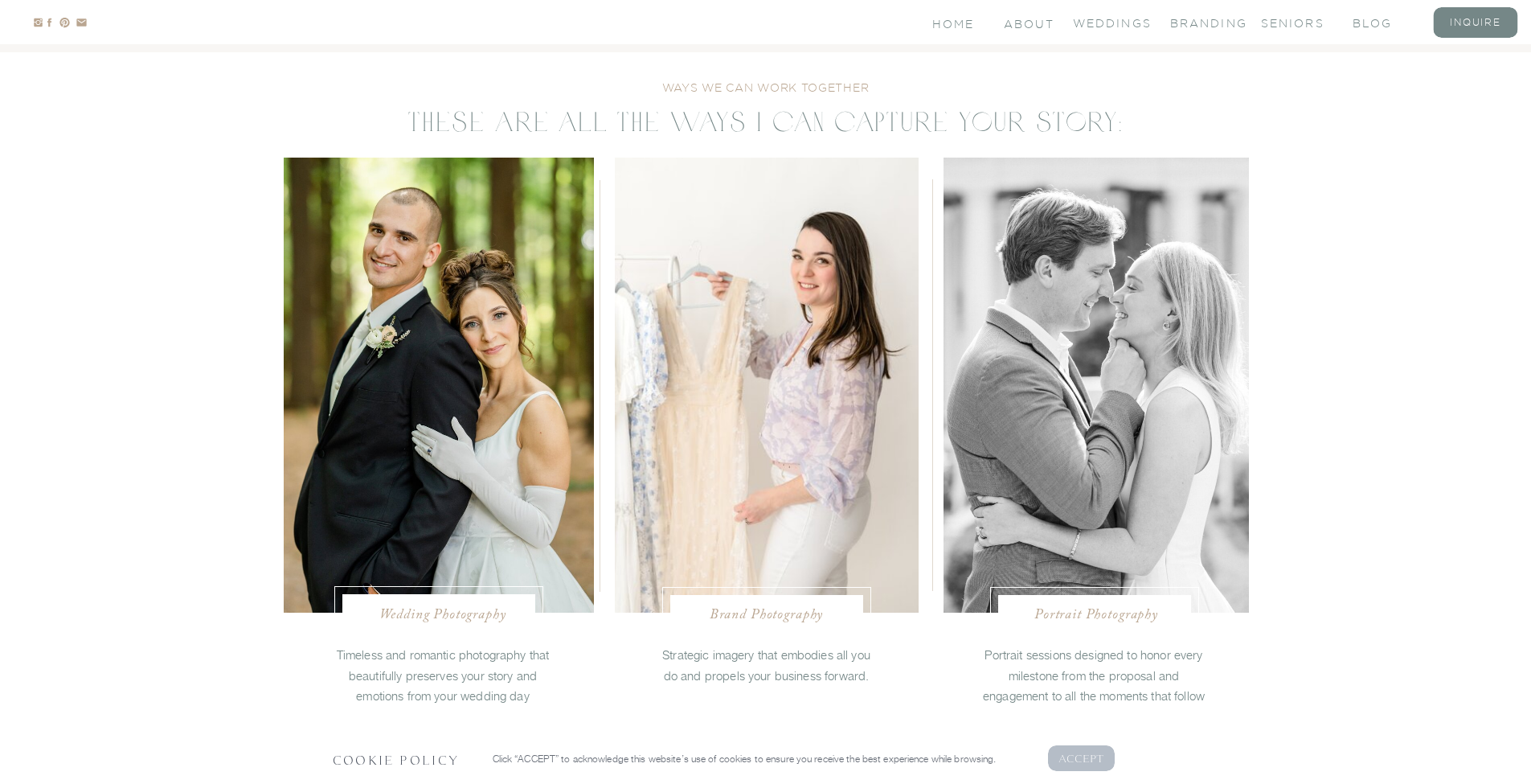
click at [1127, 617] on nav "Portrait Photography" at bounding box center [1096, 613] width 150 height 16
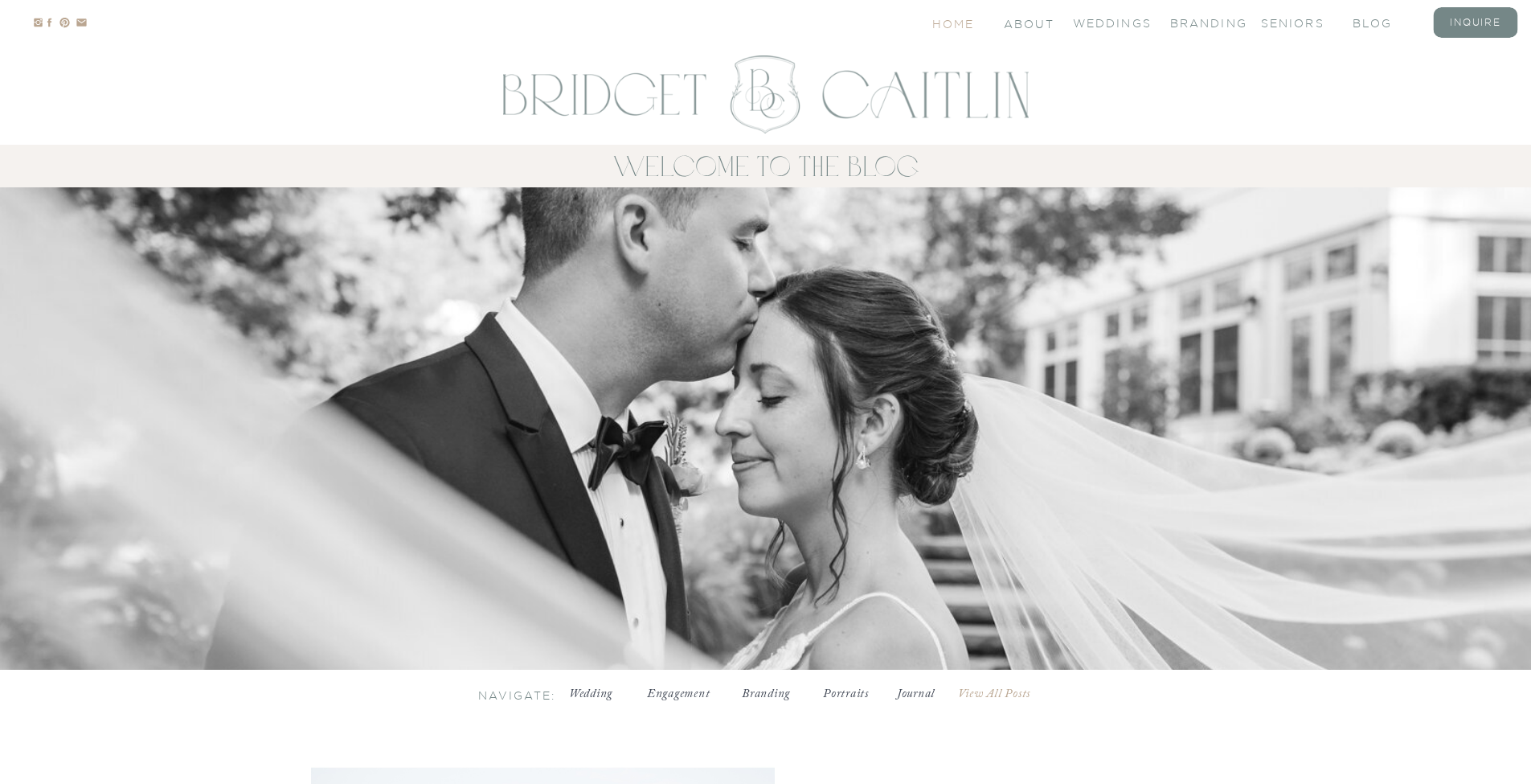
click at [959, 24] on nav "Home" at bounding box center [955, 23] width 44 height 14
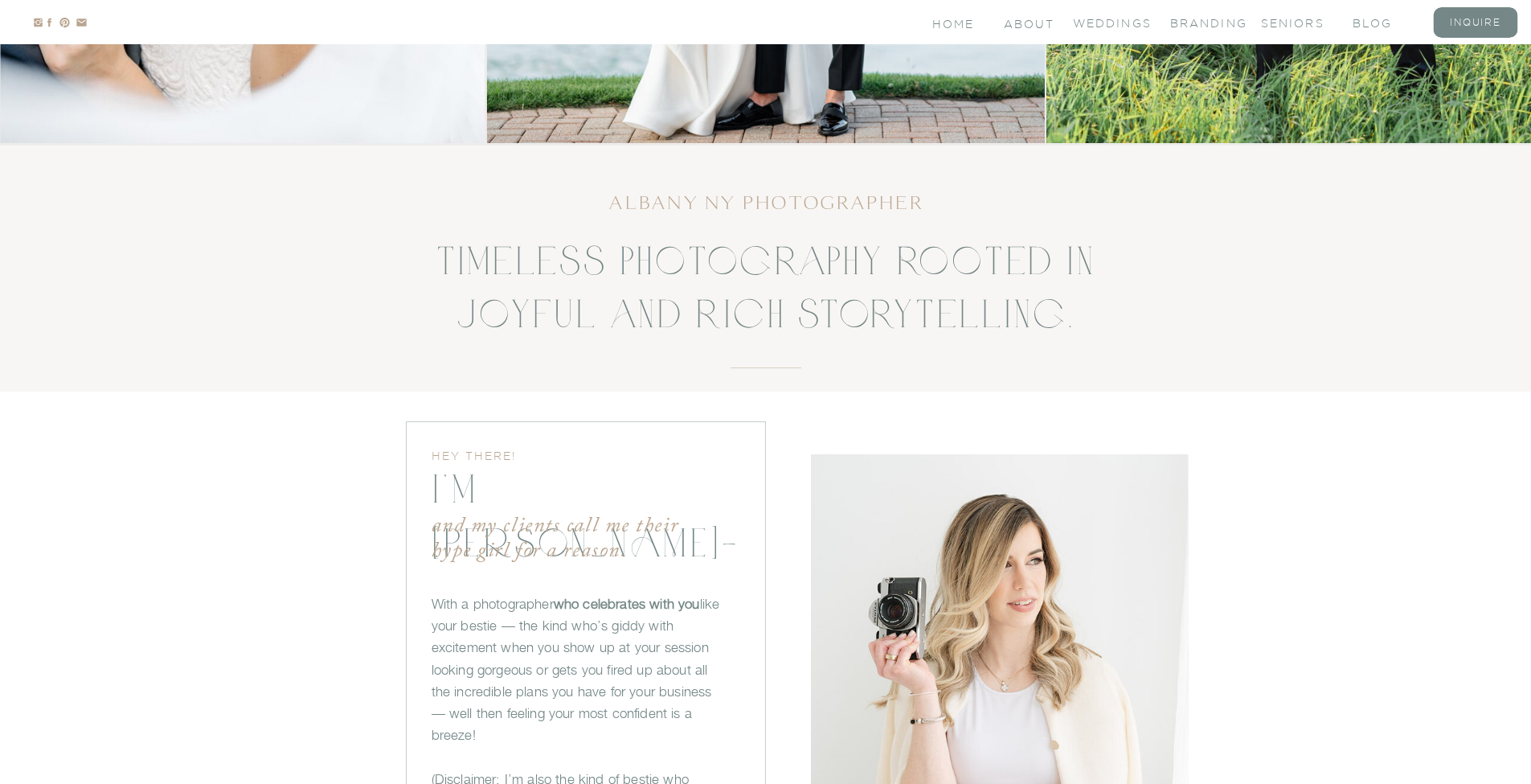
scroll to position [1312, 0]
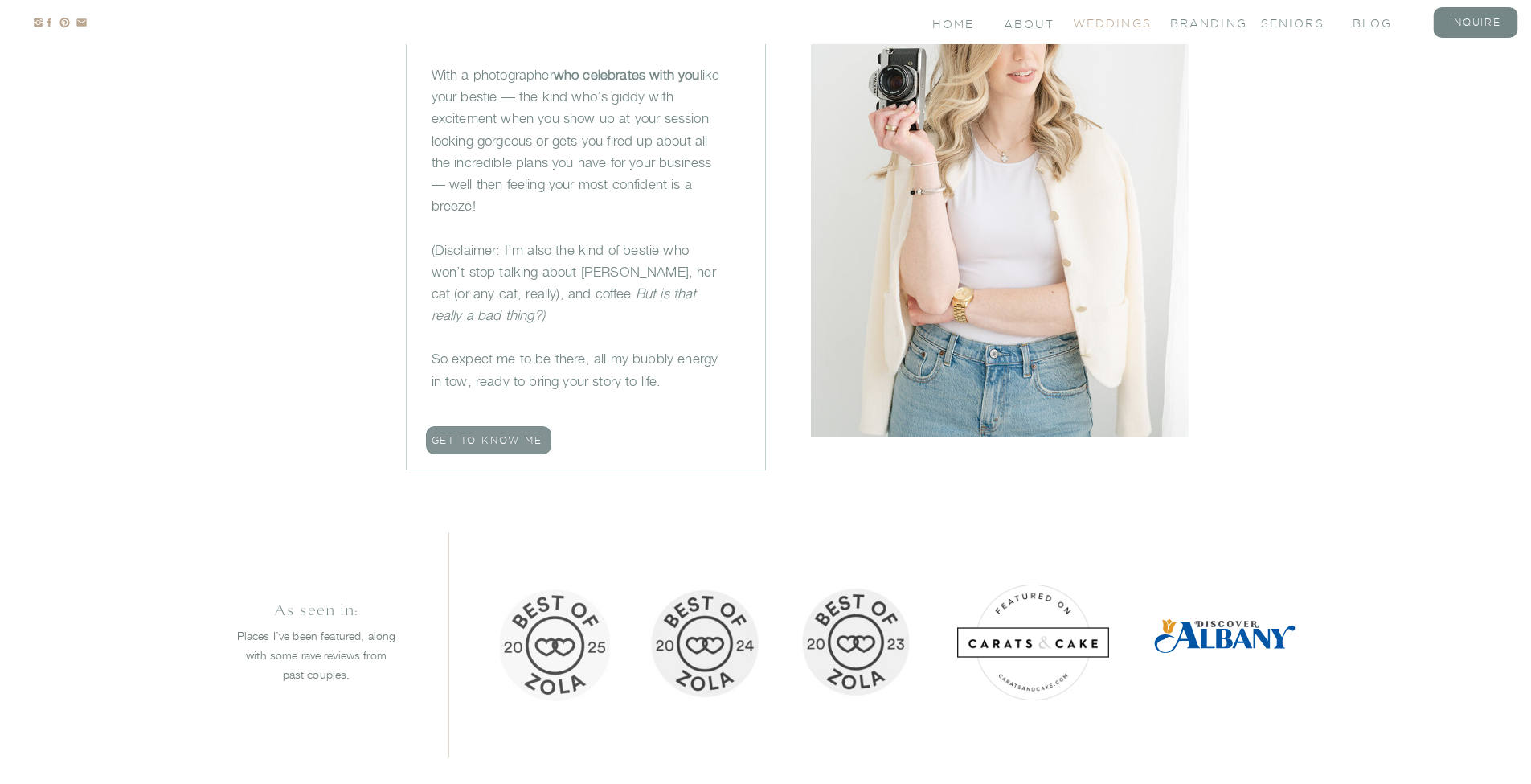
click at [1111, 23] on nav "Weddings" at bounding box center [1105, 22] width 64 height 14
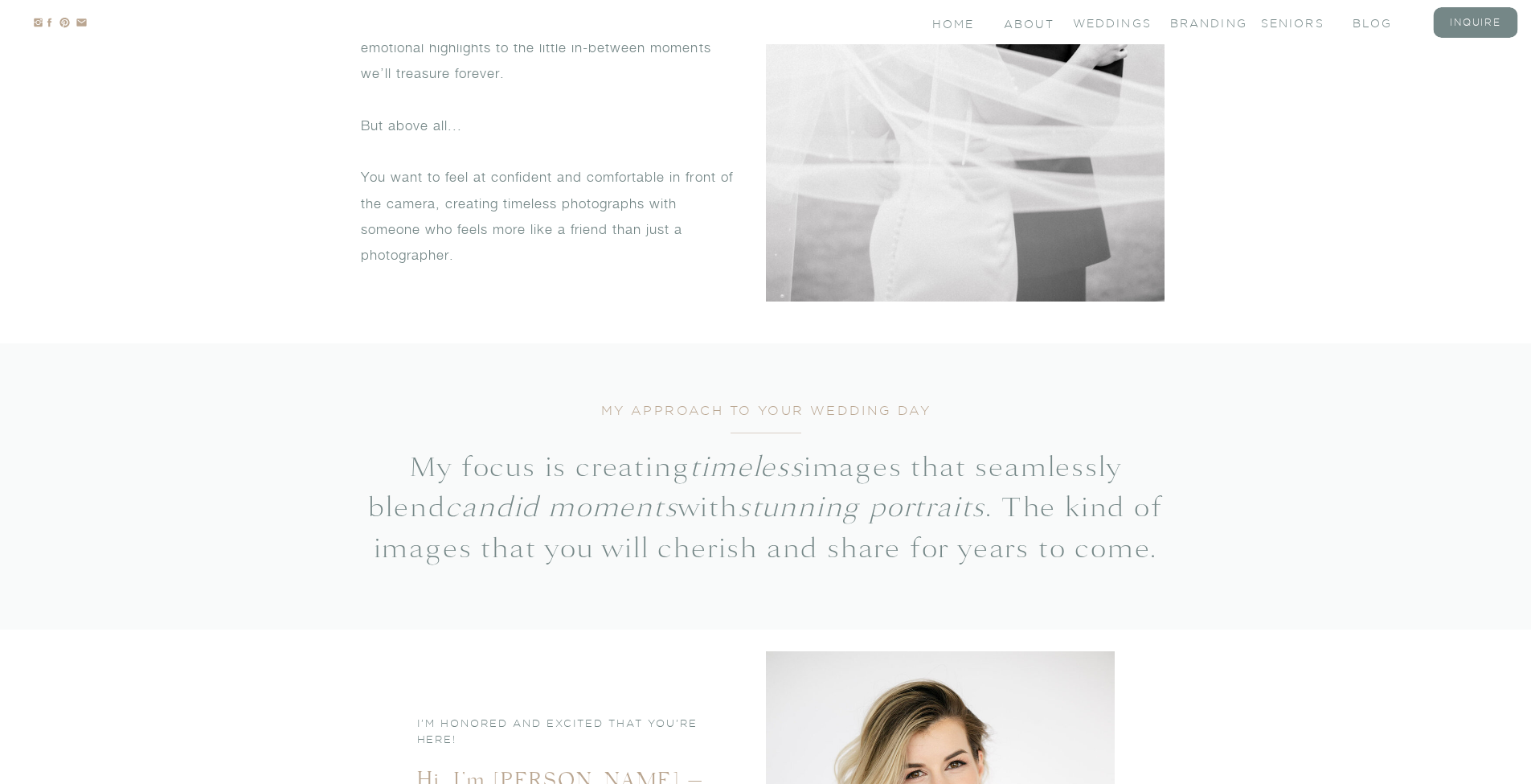
scroll to position [1483, 0]
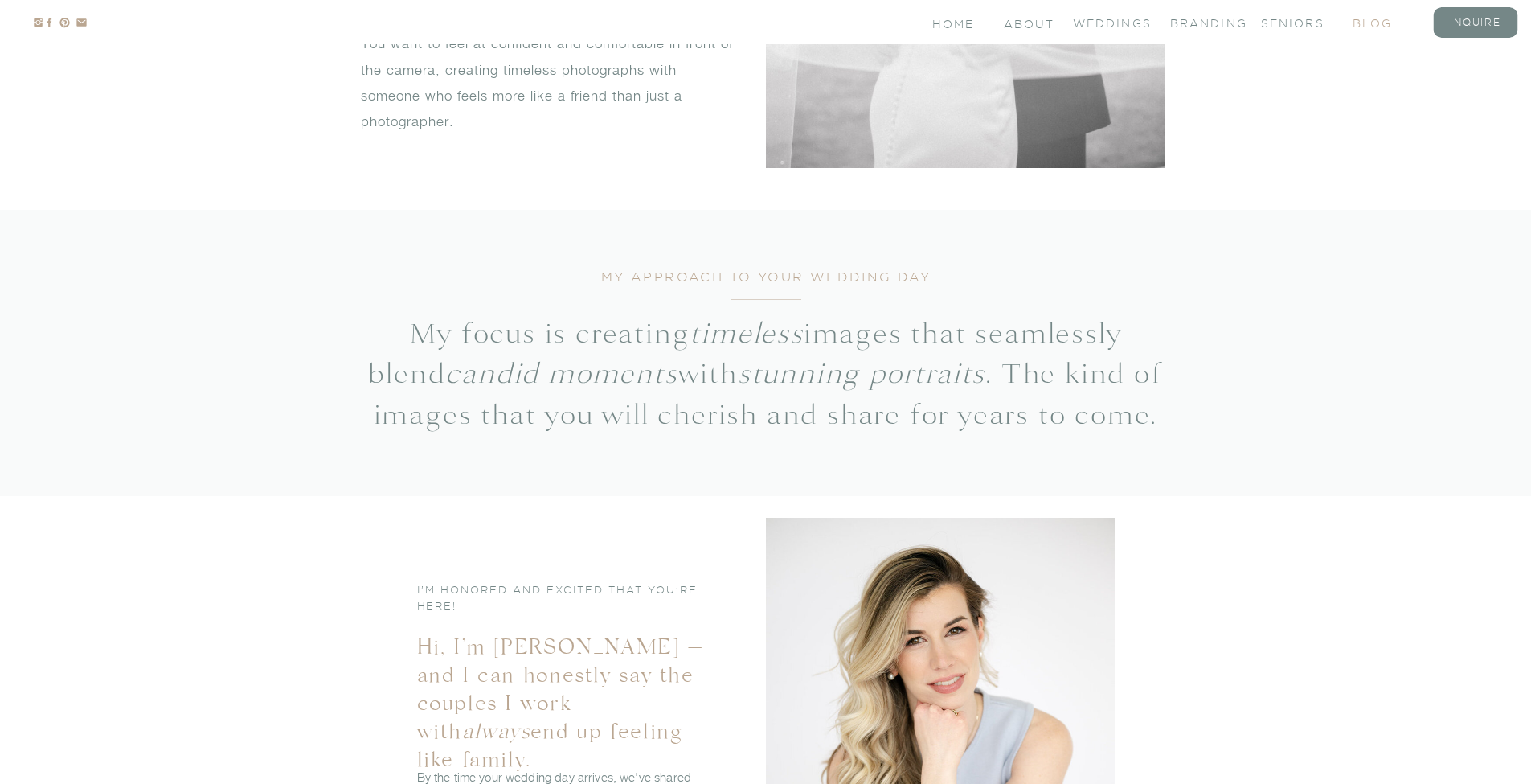
click at [1372, 24] on nav "blog" at bounding box center [1385, 22] width 64 height 14
